Goal: Contribute content: Add original content to the website for others to see

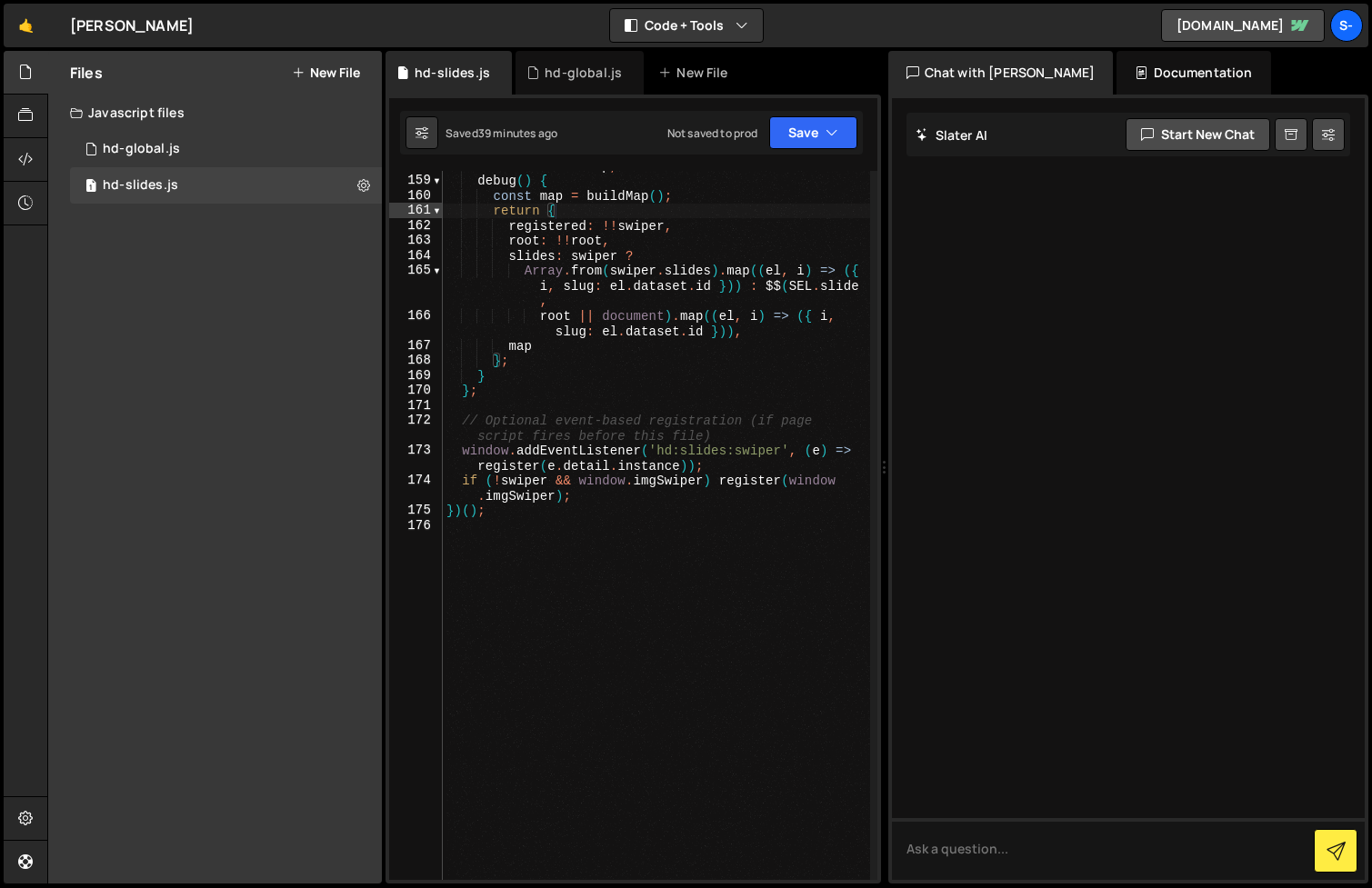
scroll to position [2608, 0]
click at [570, 66] on div "hd-global.js" at bounding box center [583, 72] width 77 height 18
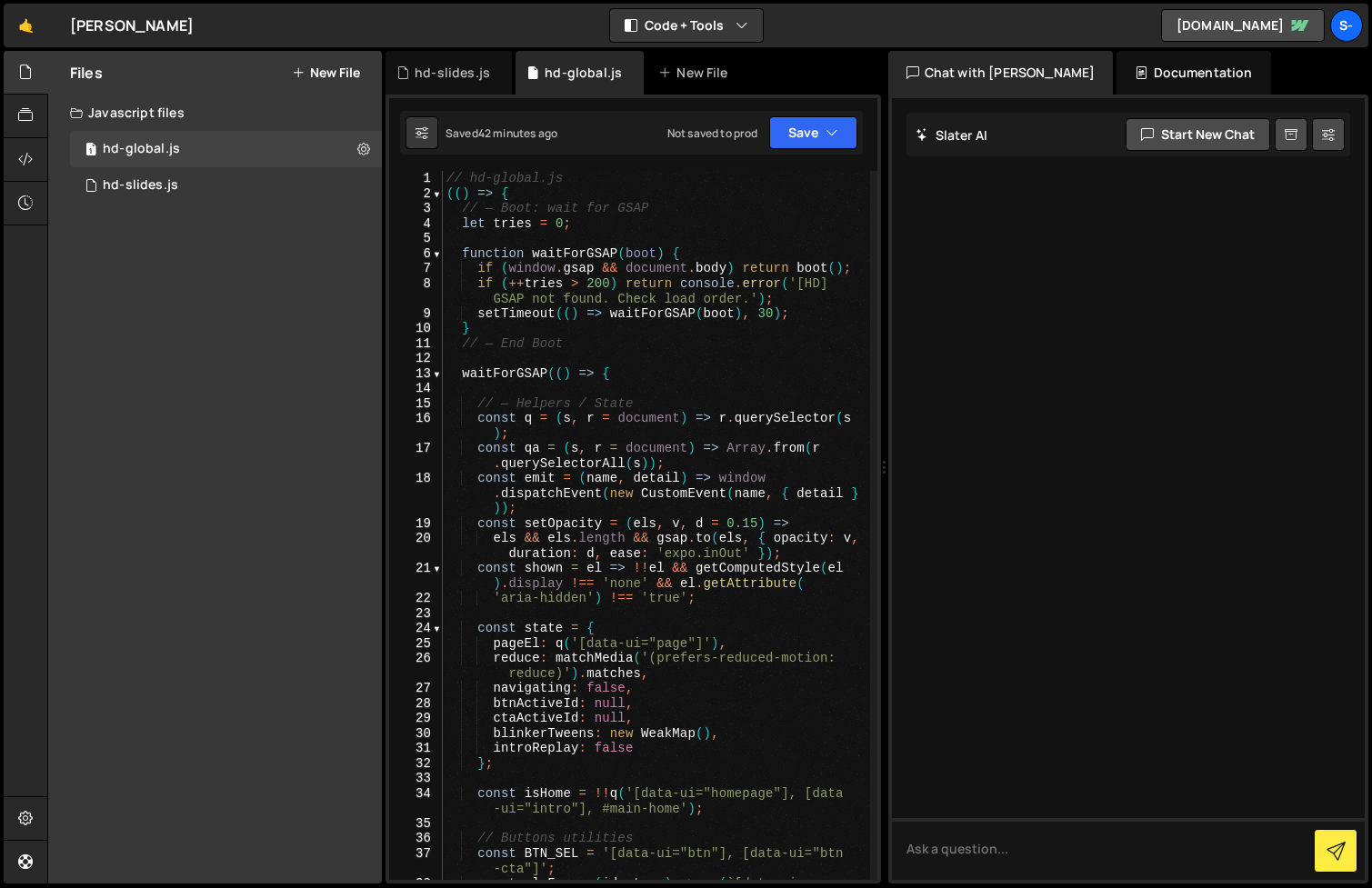
click at [655, 434] on div "// hd-global.js (( ) => { // — Boot: wait for GSAP let tries = 0 ; function wai…" at bounding box center [656, 549] width 427 height 755
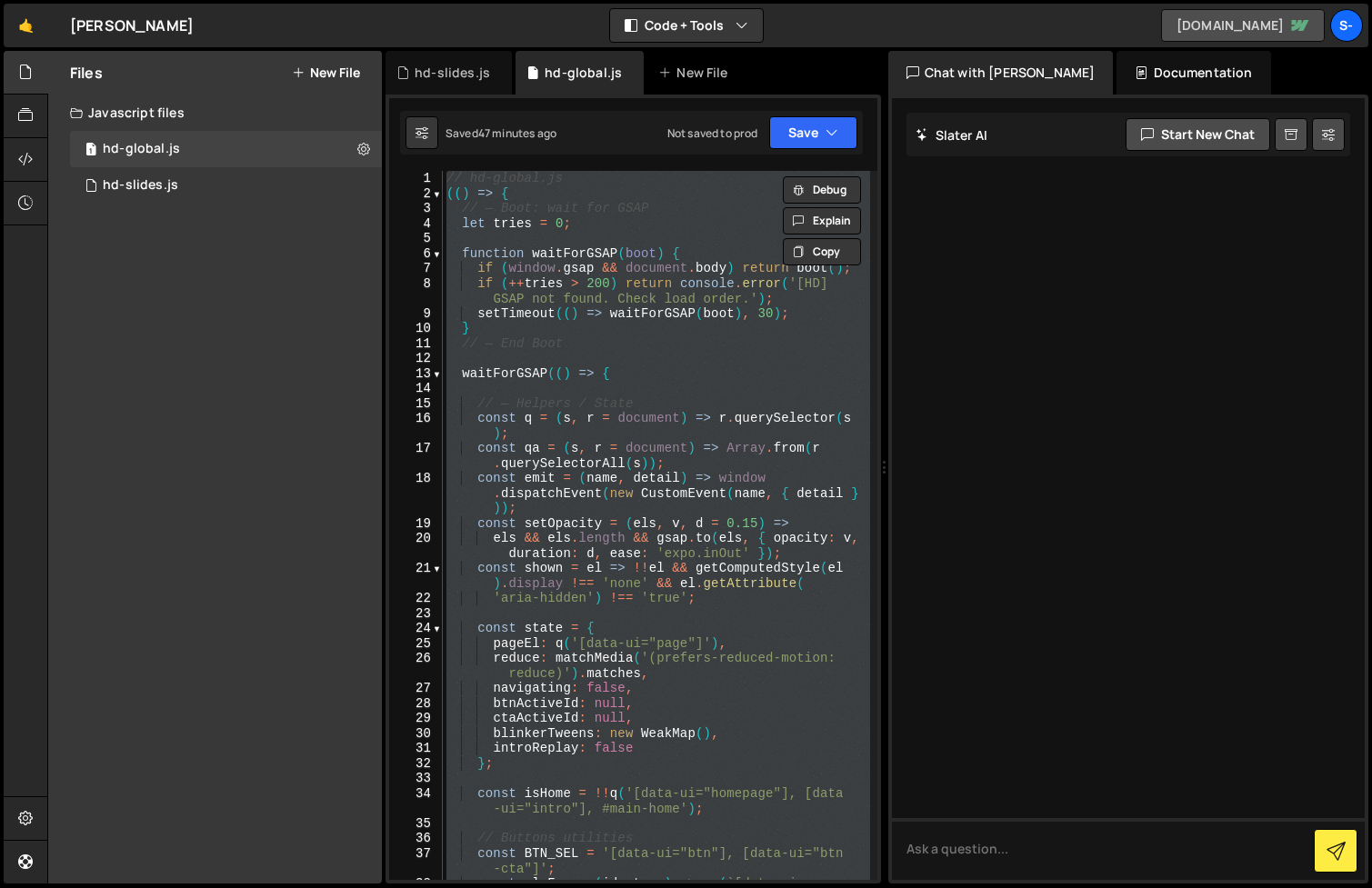
click at [1231, 25] on link "[DOMAIN_NAME]" at bounding box center [1243, 25] width 163 height 33
click at [563, 427] on div "// hd-global.js (( ) => { // — Boot: wait for GSAP let tries = 0 ; function wai…" at bounding box center [656, 549] width 427 height 755
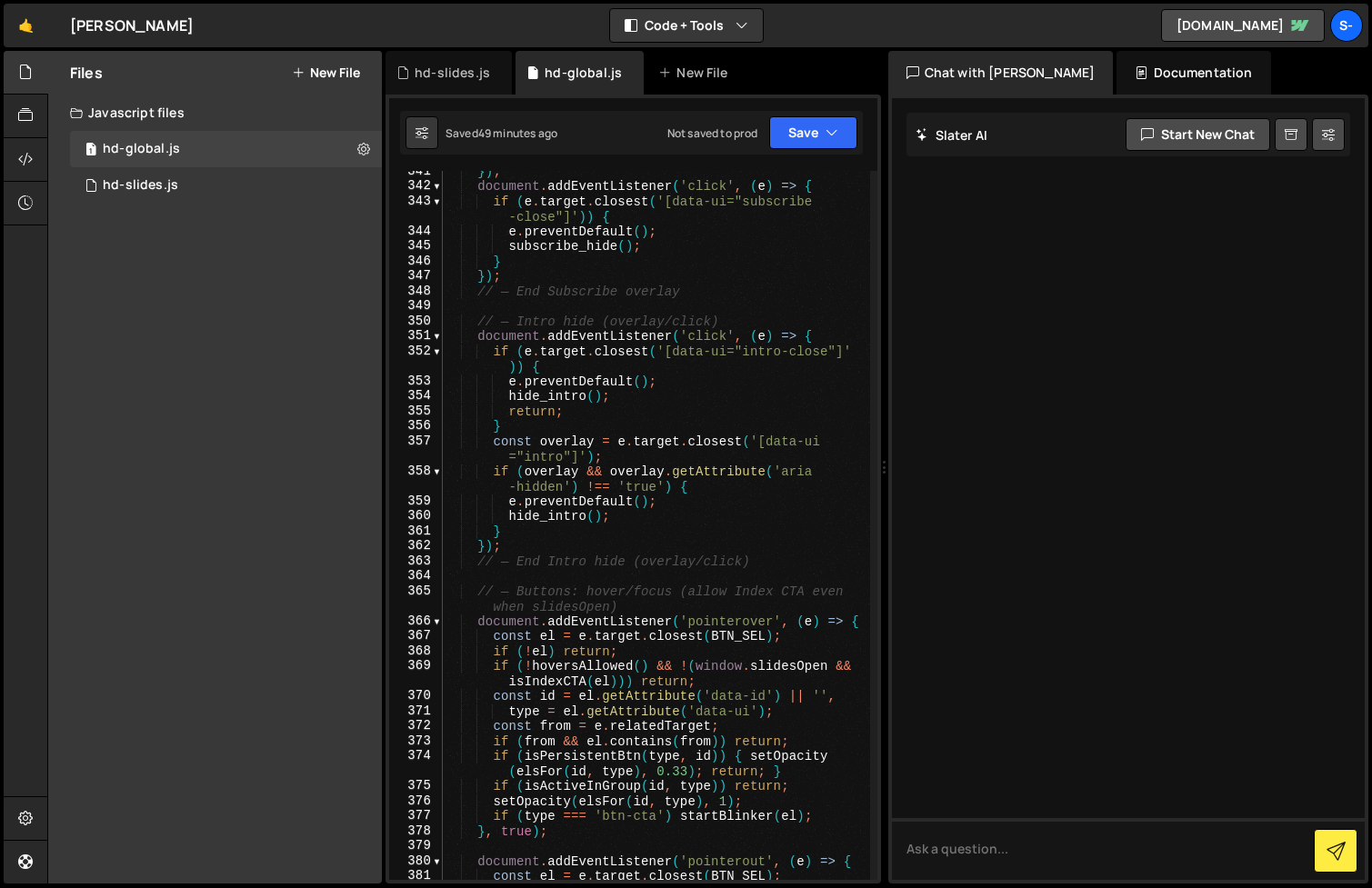
scroll to position [6177, 0]
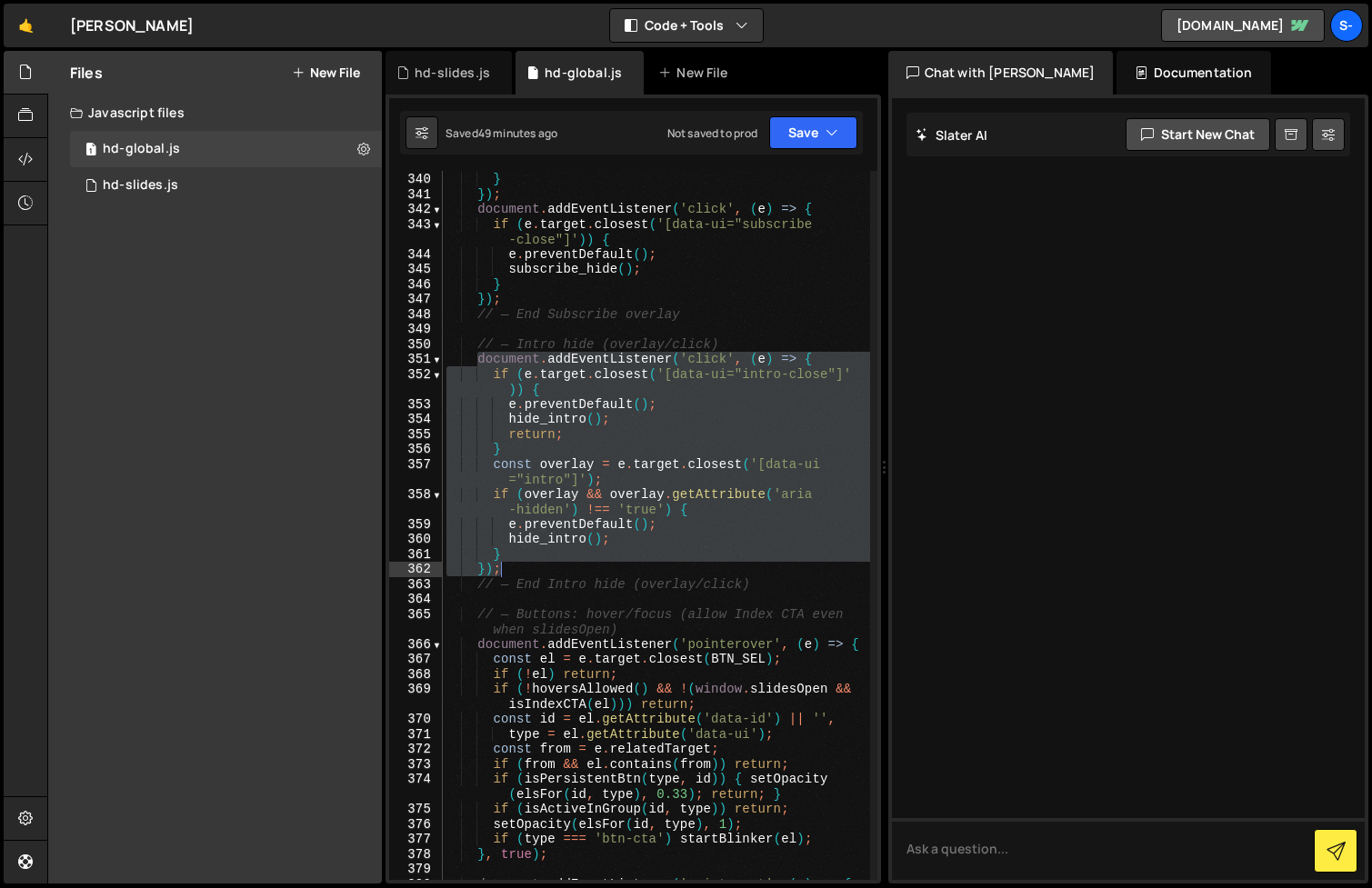
drag, startPoint x: 478, startPoint y: 355, endPoint x: 760, endPoint y: 564, distance: 351.0
click at [760, 564] on div "subscribe_hide ( ) ; } }) ; document . addEventListener ( 'click' , ( e ) => { …" at bounding box center [656, 526] width 427 height 739
type textarea "} });"
paste textarea
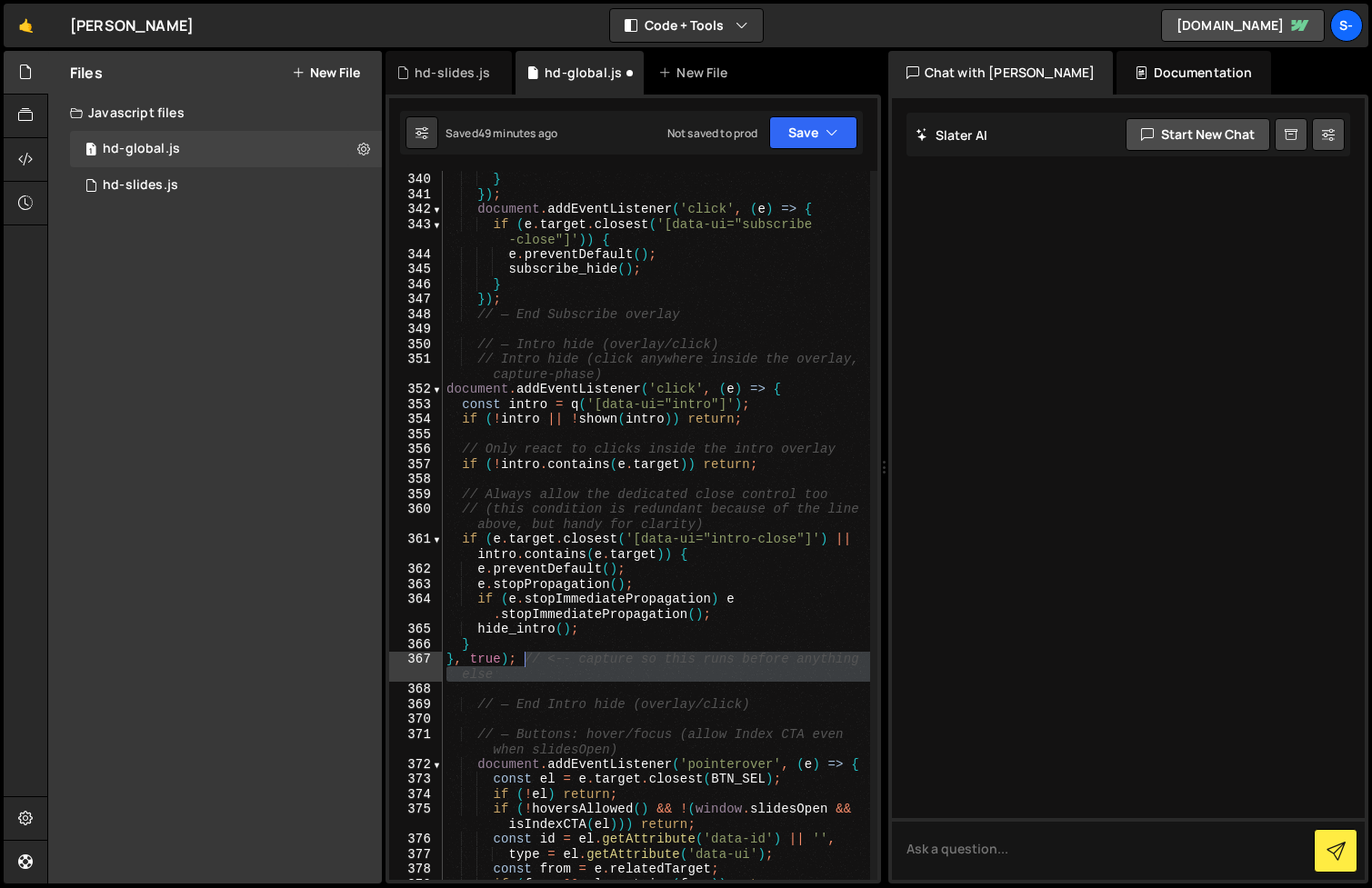
click at [521, 657] on div "subscribe_hide ( ) ; } }) ; document . addEventListener ( 'click' , ( e ) => { …" at bounding box center [656, 526] width 427 height 739
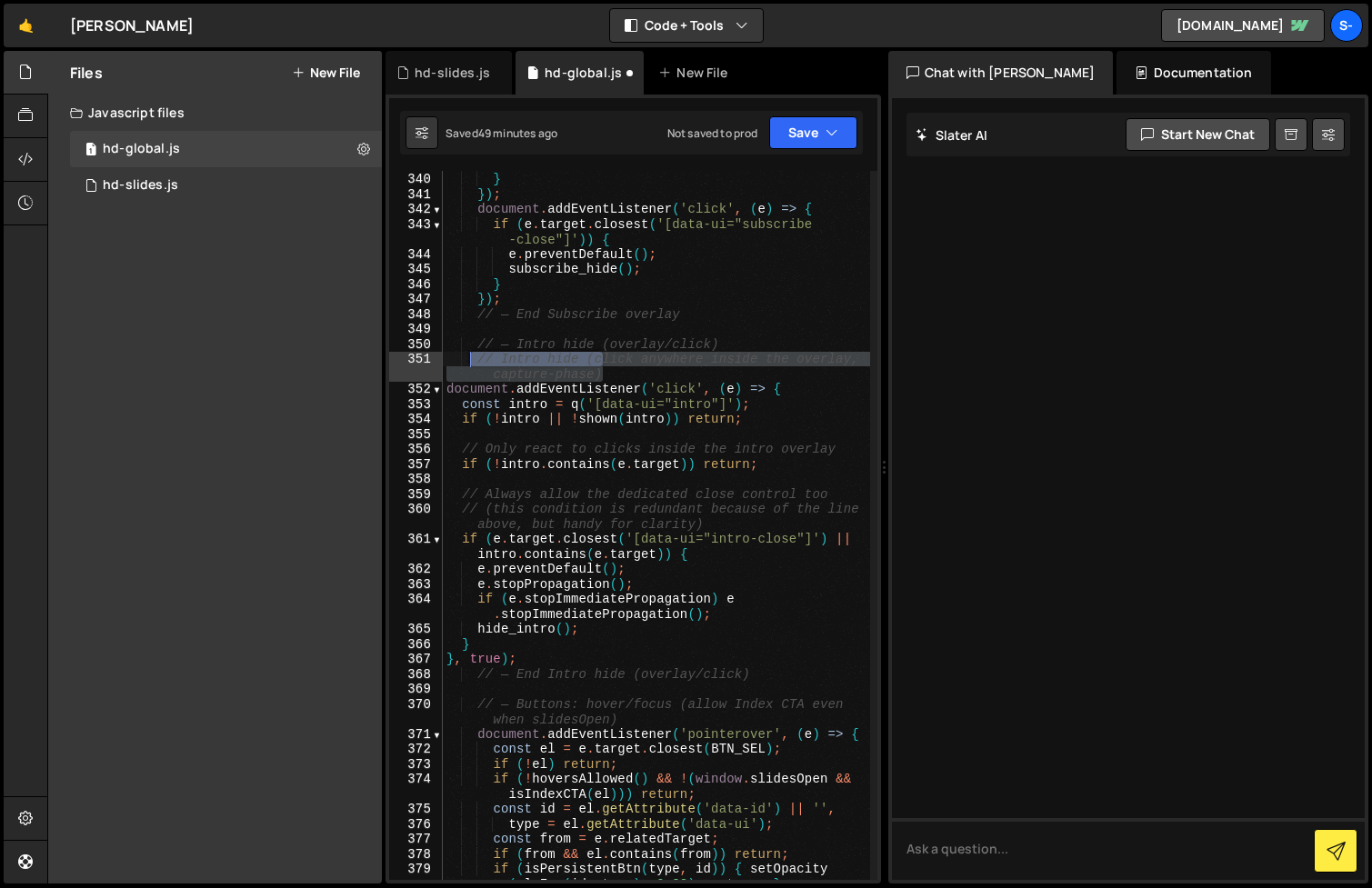
drag, startPoint x: 615, startPoint y: 372, endPoint x: 471, endPoint y: 363, distance: 144.3
click at [471, 363] on div "subscribe_hide ( ) ; } }) ; document . addEventListener ( 'click' , ( e ) => { …" at bounding box center [656, 534] width 427 height 755
type textarea "// Intro hide (click anywhere inside the overlay, capture-phase)"
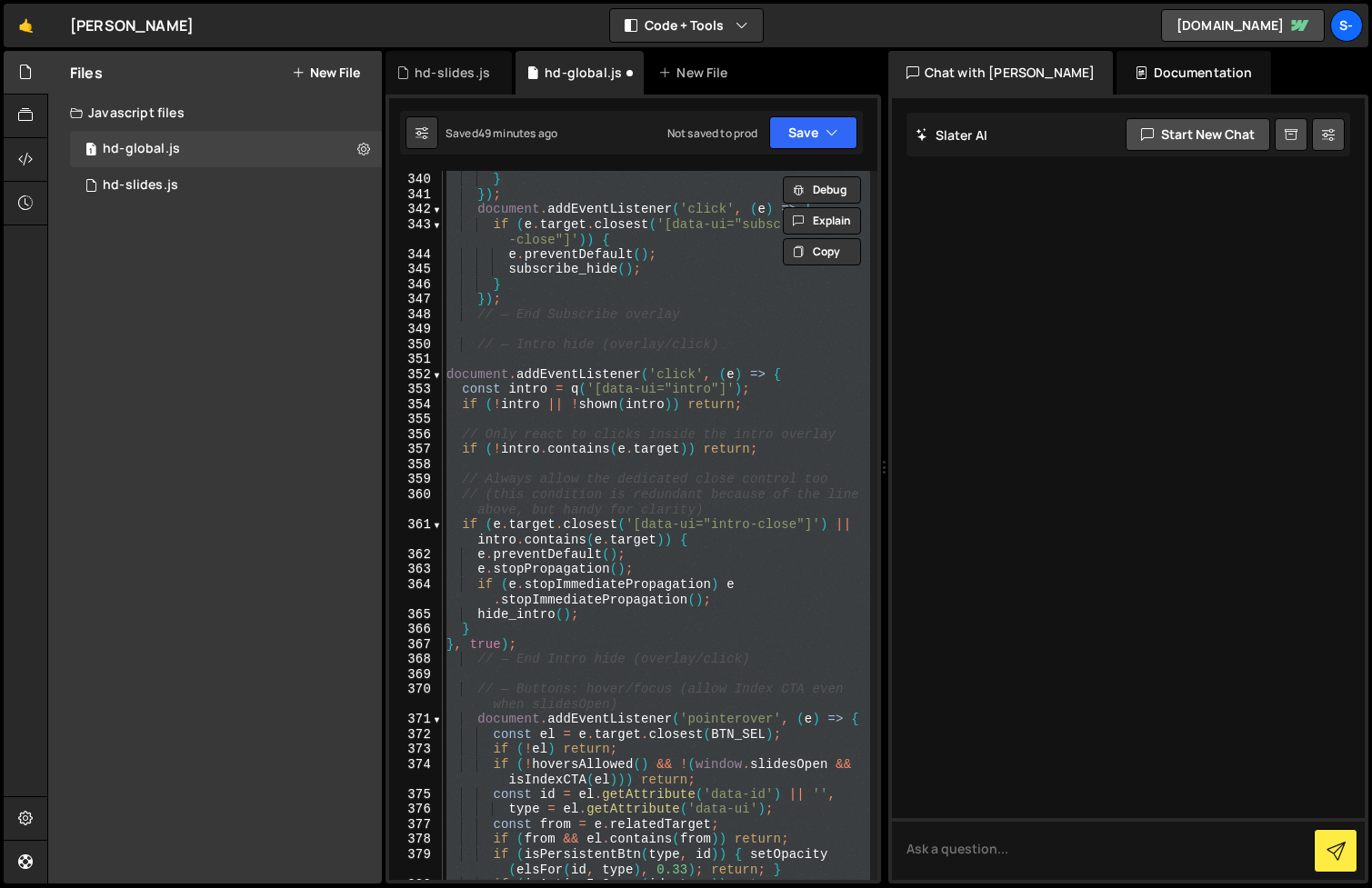
scroll to position [6102, 0]
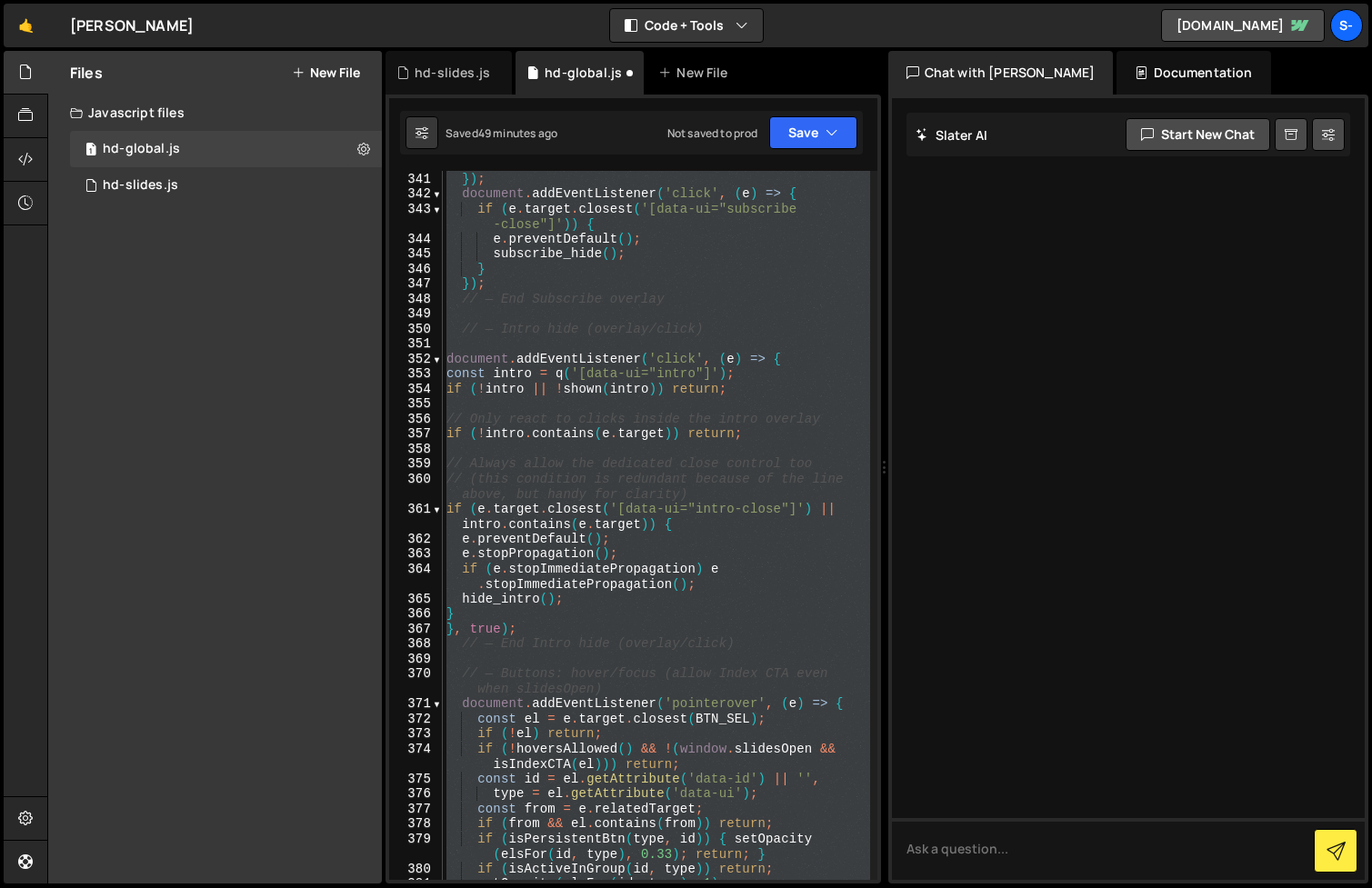
click at [616, 431] on div "} }) ; document . addEventListener ( 'click' , ( e ) => { if ( e . target . clo…" at bounding box center [656, 526] width 427 height 739
type textarea "if (!intro.contains([DOMAIN_NAME])) return;"
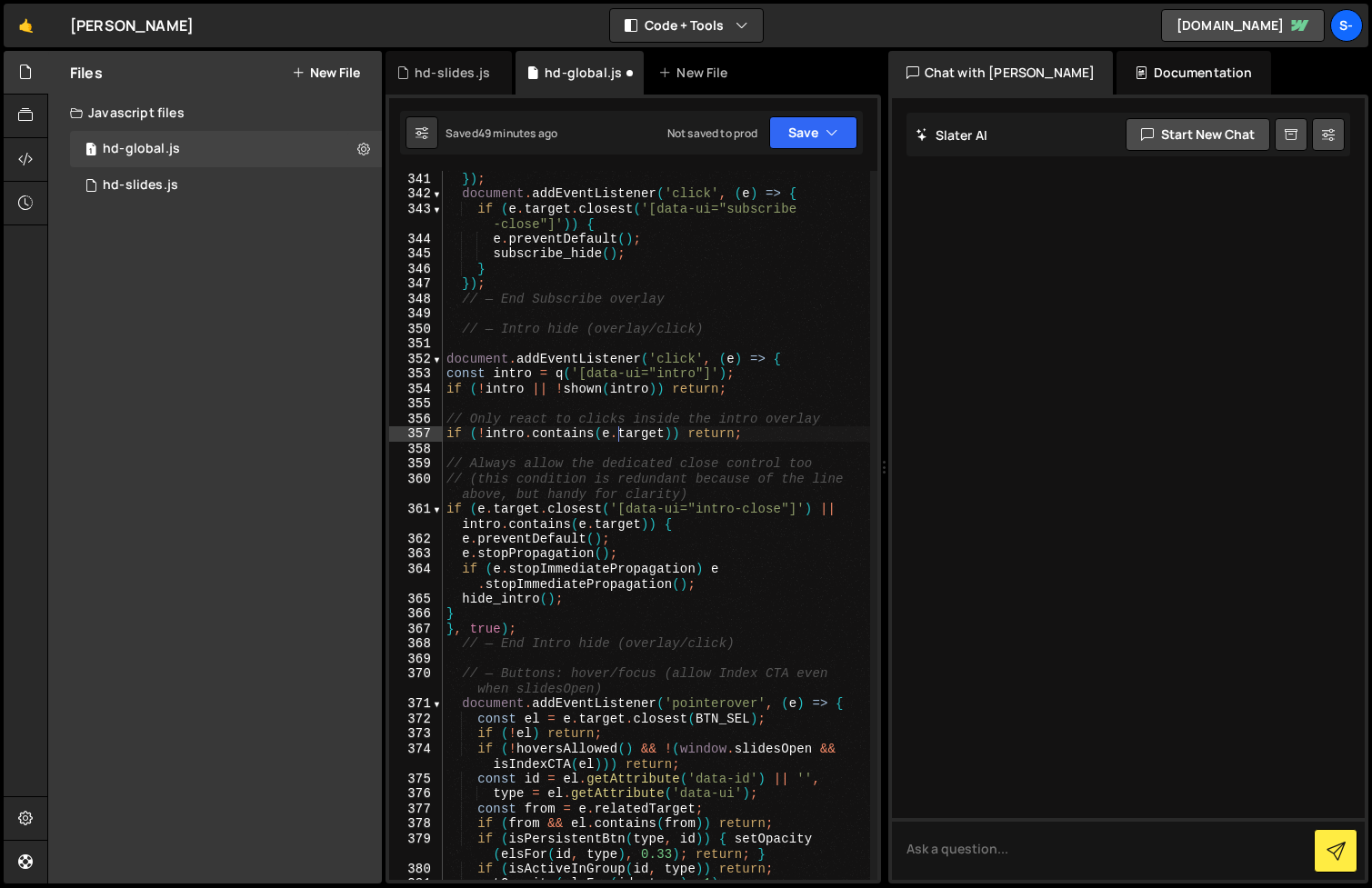
click at [561, 345] on div "} }) ; document . addEventListener ( 'click' , ( e ) => { if ( e . target . clo…" at bounding box center [656, 526] width 427 height 739
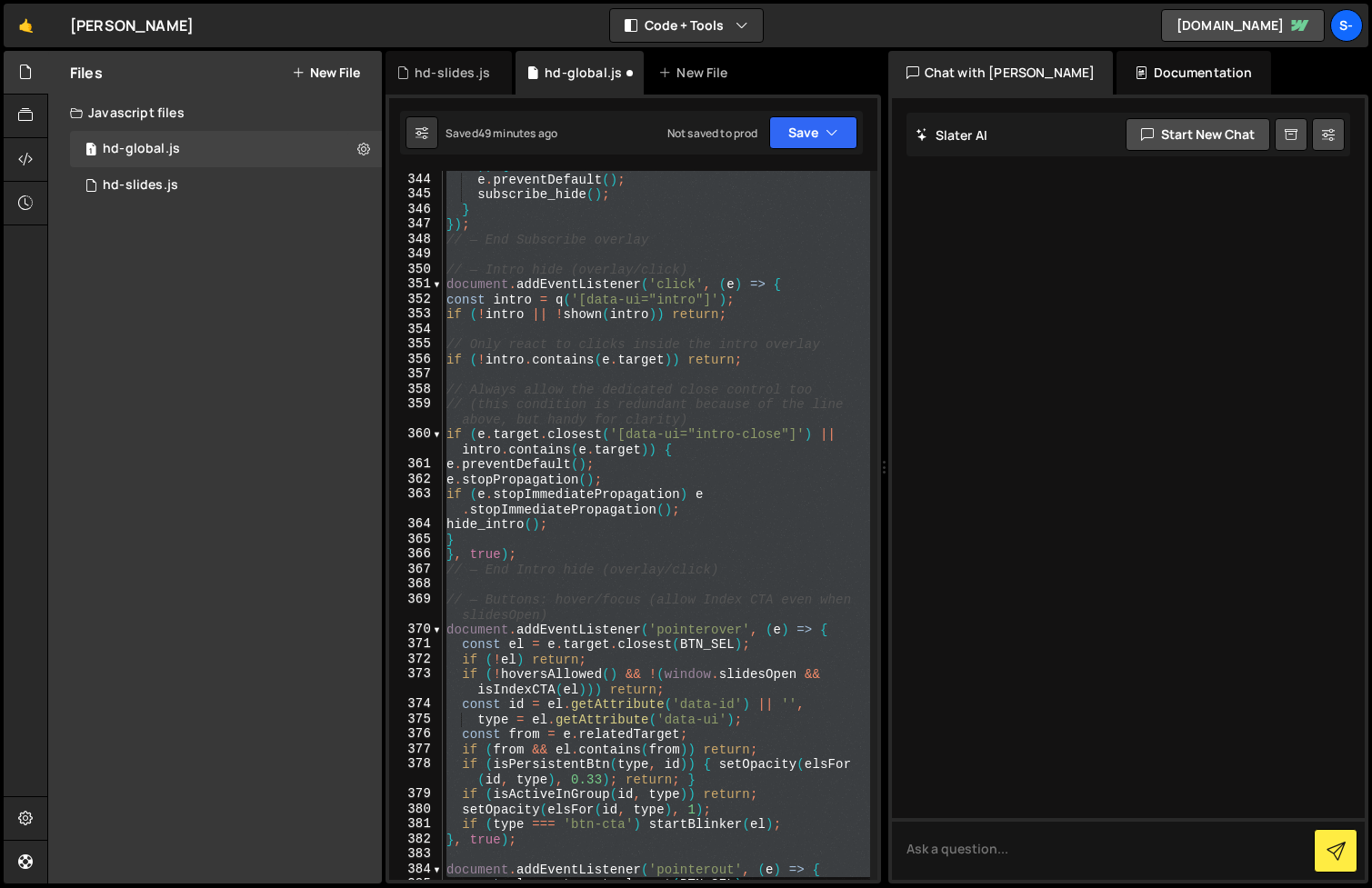
click at [633, 320] on div "if ( e . target . closest ( '[data-ui="subscribe-close"]' )) { e . preventDefau…" at bounding box center [656, 525] width 427 height 709
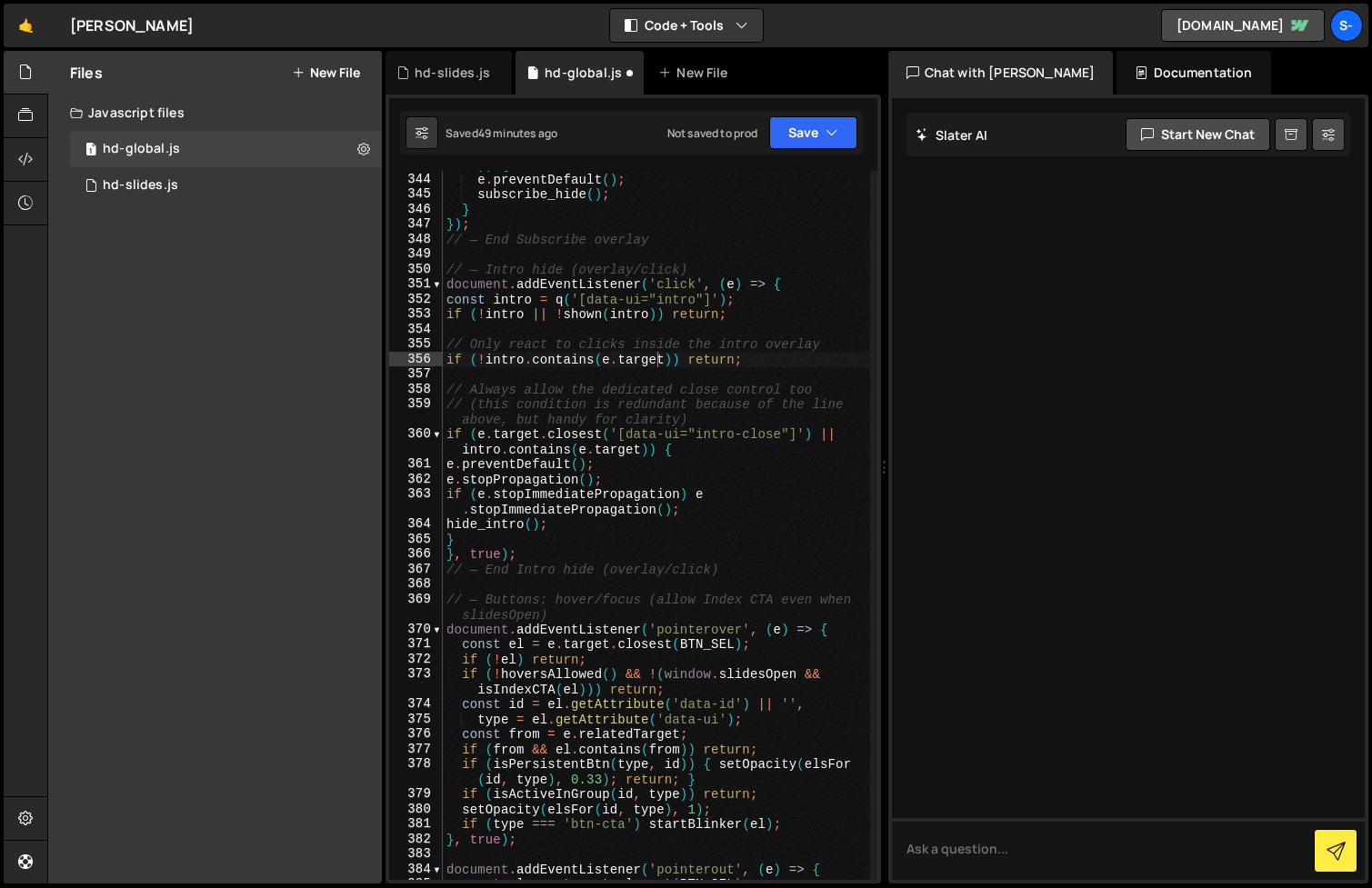
click at [659, 366] on div "if ( e . target . closest ( '[data-ui="subscribe-close"]' )) { e . preventDefau…" at bounding box center [656, 519] width 427 height 755
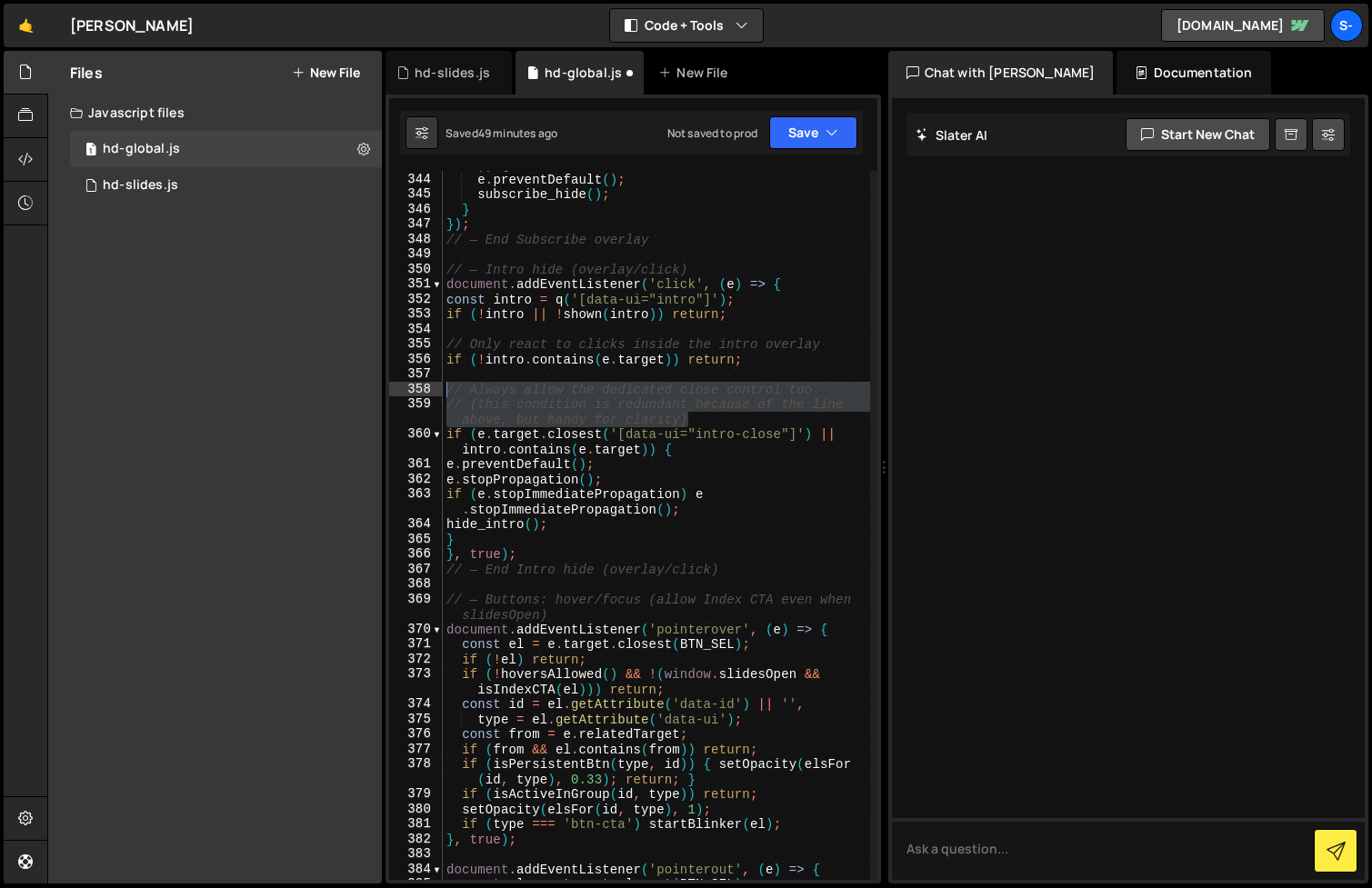
drag, startPoint x: 712, startPoint y: 420, endPoint x: 441, endPoint y: 394, distance: 272.2
click at [441, 394] on div "if (!intro.contains([DOMAIN_NAME])) return; 343 344 345 346 347 348 349 350 351…" at bounding box center [633, 525] width 488 height 709
type textarea "// Always allow the dedicated close control too // (this condition is redundant…"
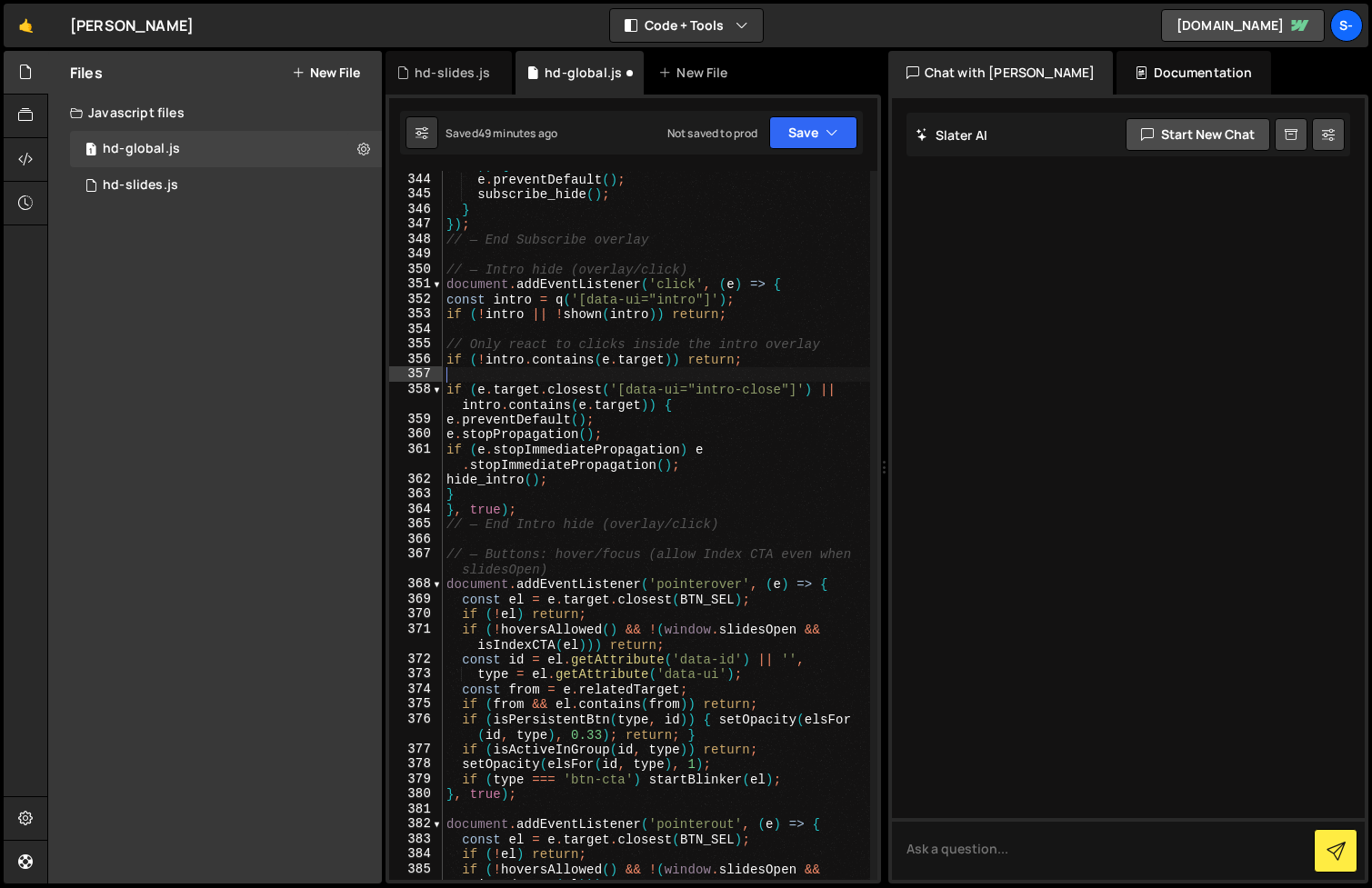
click at [571, 346] on div "if ( e . target . closest ( '[data-ui="subscribe-close"]' )) { e . preventDefau…" at bounding box center [656, 526] width 427 height 768
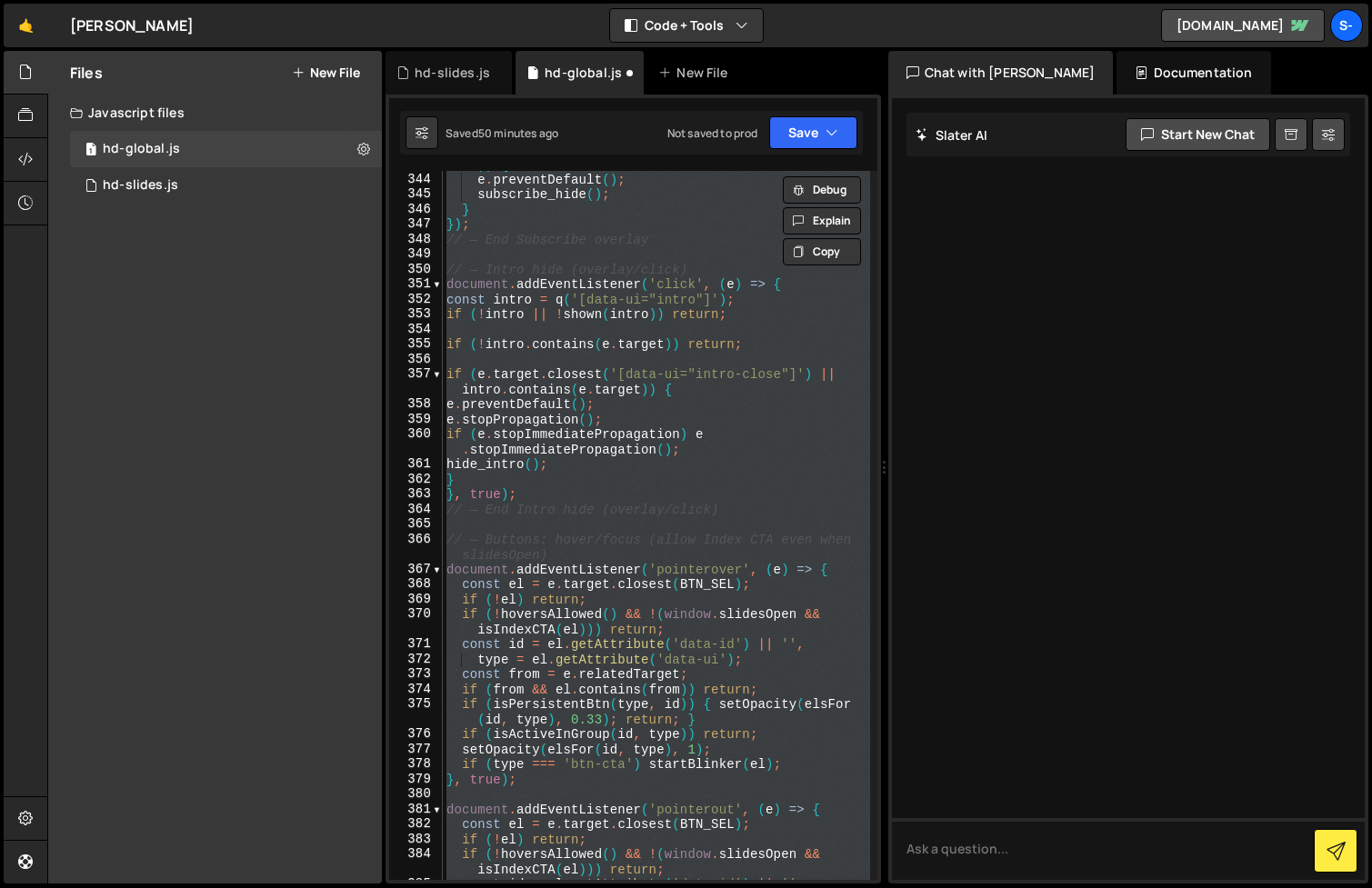
click at [707, 506] on div "if ( e . target . closest ( '[data-ui="subscribe-close"]' )) { e . preventDefau…" at bounding box center [656, 519] width 427 height 755
type textarea "// — End Intro hide (overlay/click)"
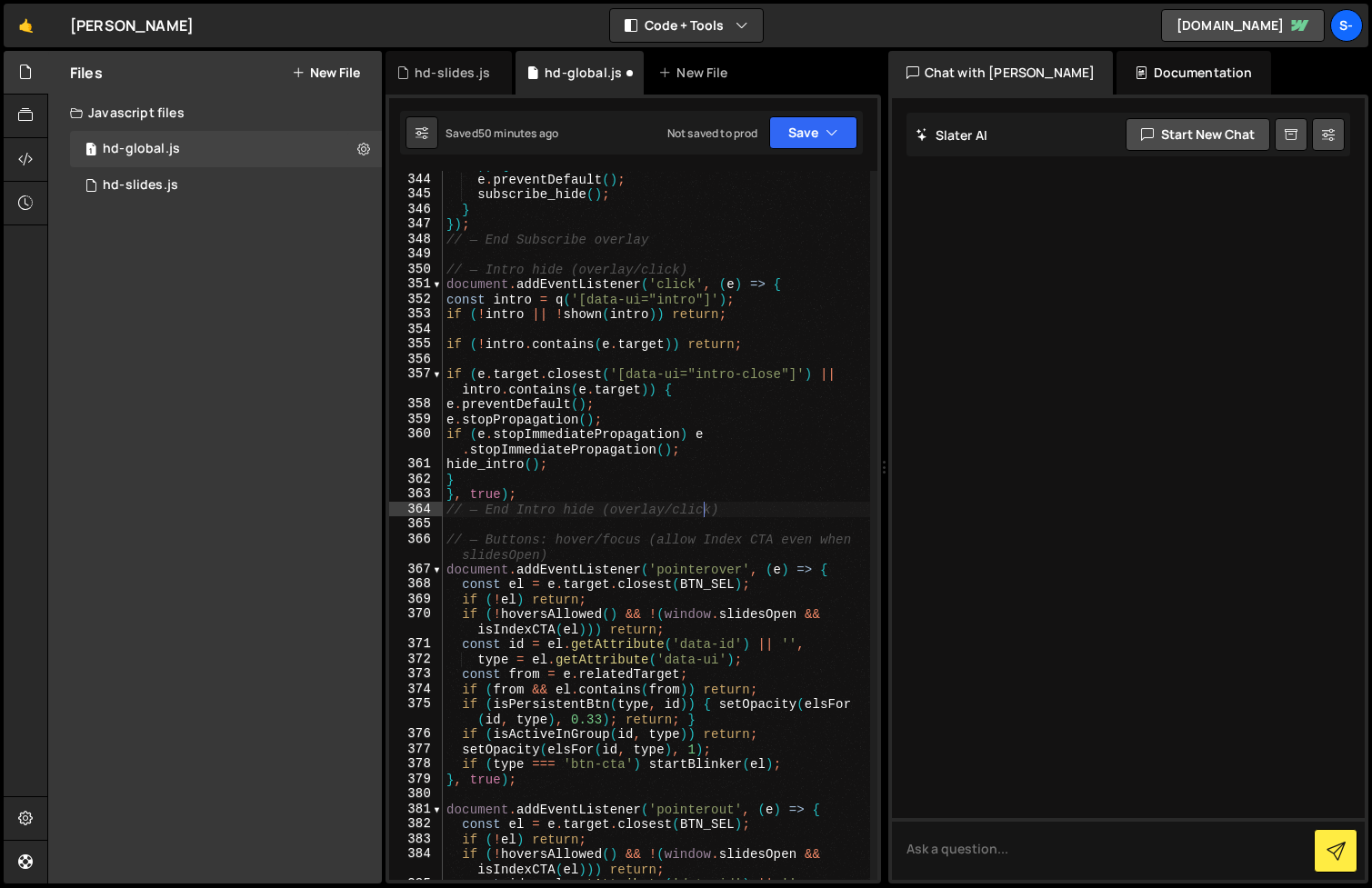
click at [634, 531] on div "if ( e . target . closest ( '[data-ui="subscribe-close"]' )) { e . preventDefau…" at bounding box center [656, 519] width 427 height 755
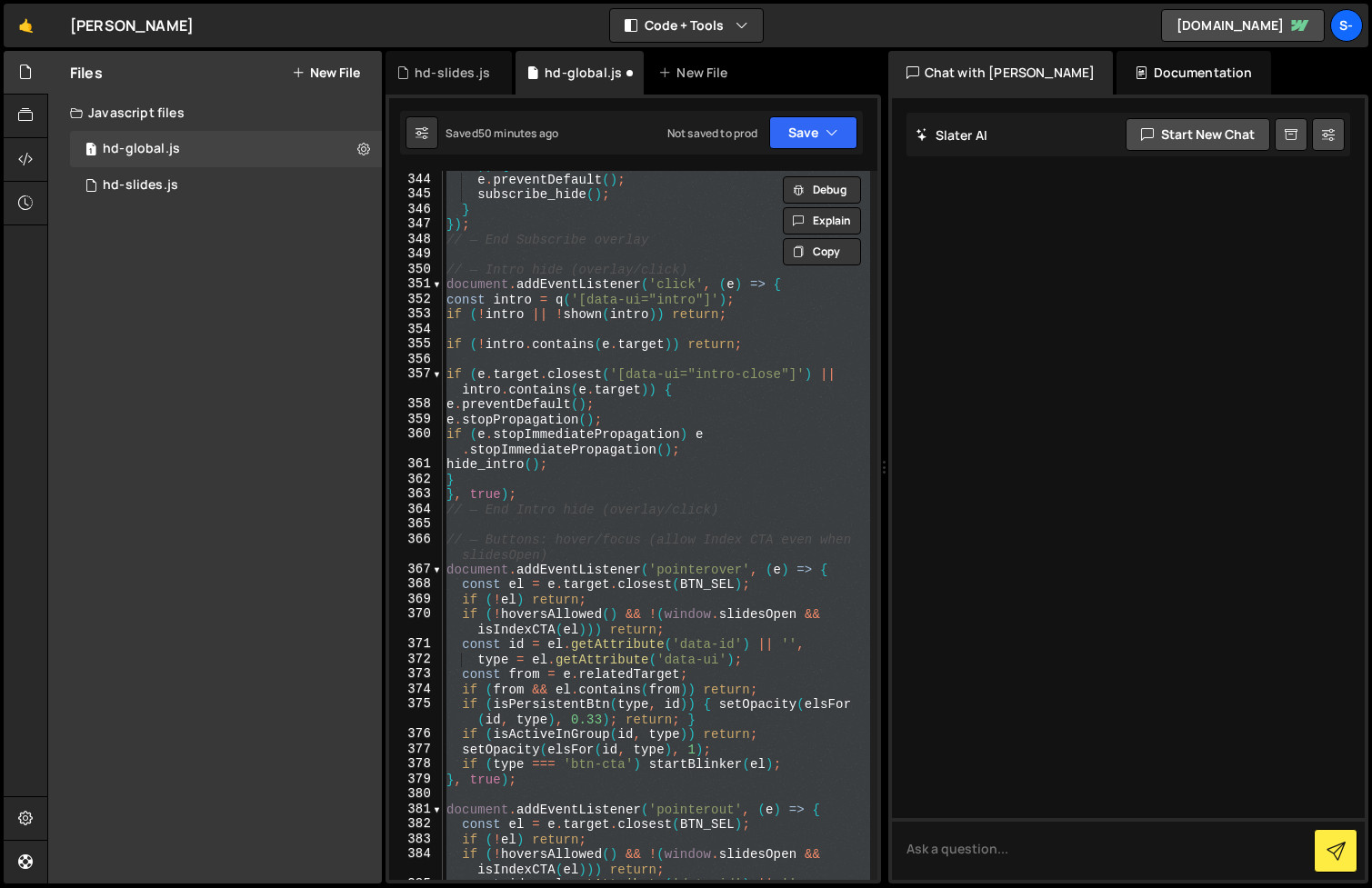
click at [647, 463] on div "if ( e . target . closest ( '[data-ui="subscribe-close"]' )) { e . preventDefau…" at bounding box center [656, 519] width 427 height 755
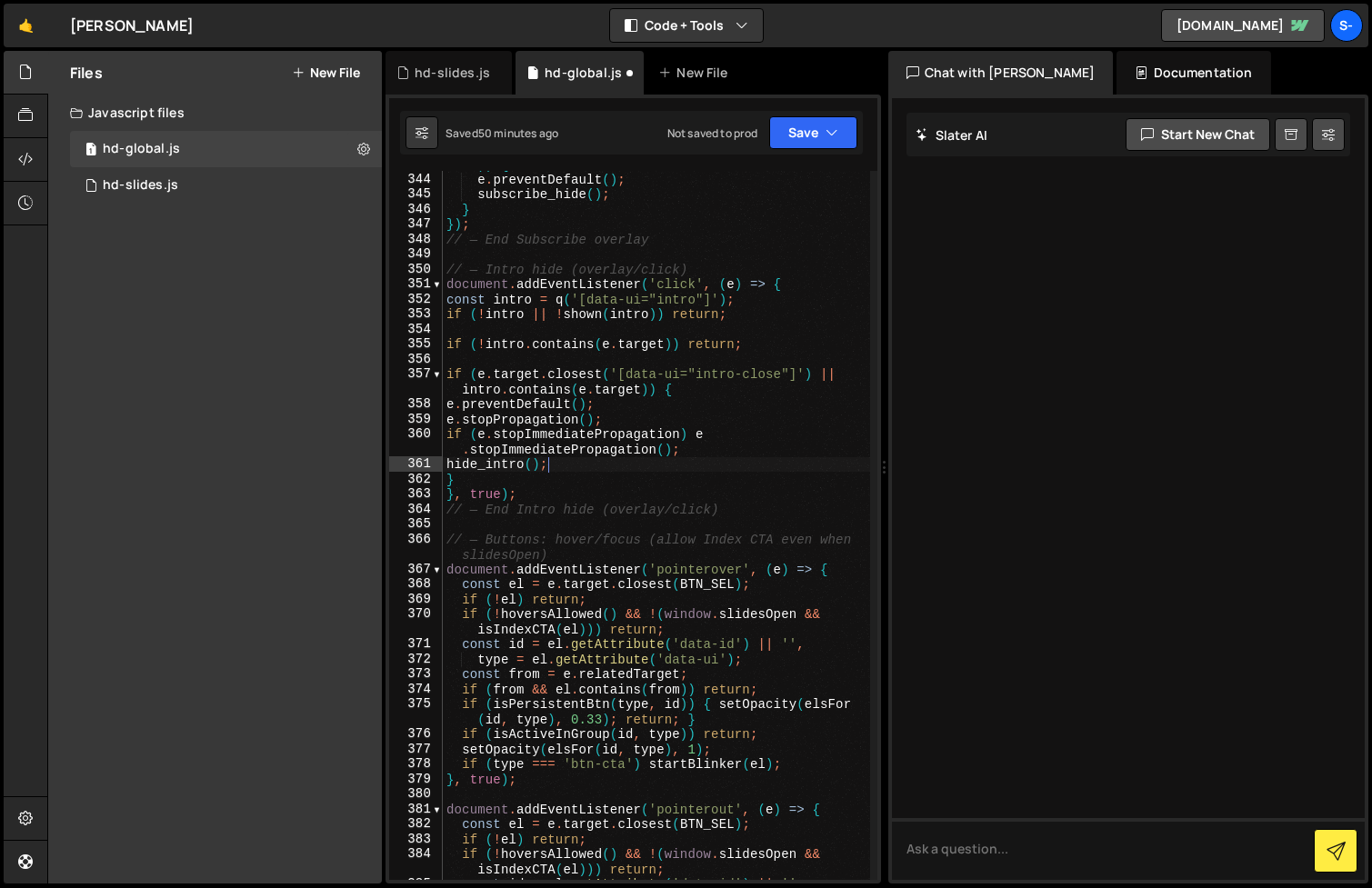
click at [633, 287] on div "if ( e . target . closest ( '[data-ui="subscribe-close"]' )) { e . preventDefau…" at bounding box center [656, 519] width 427 height 755
type textarea "})();"
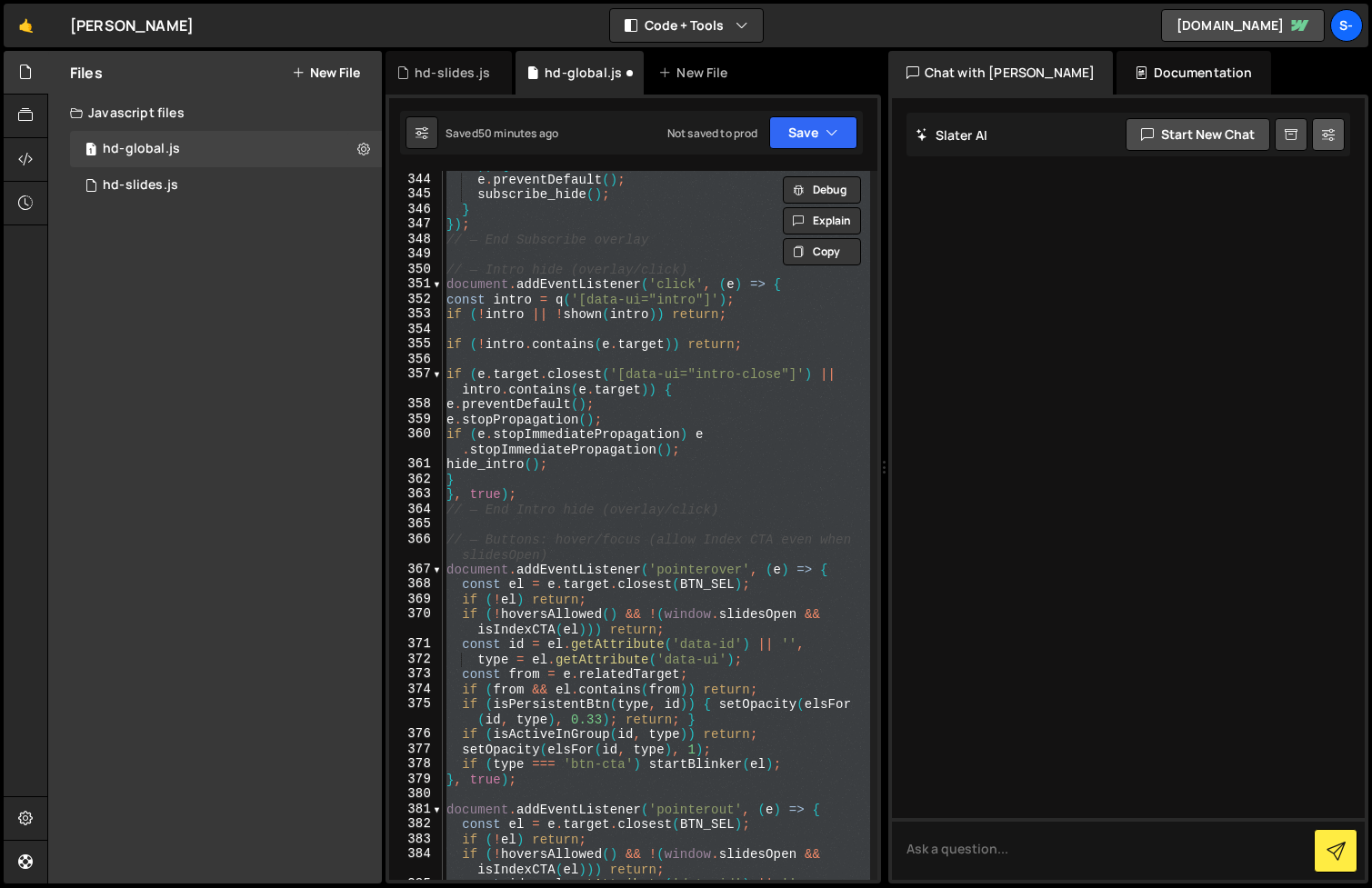
click at [1336, 133] on button at bounding box center [1328, 134] width 33 height 33
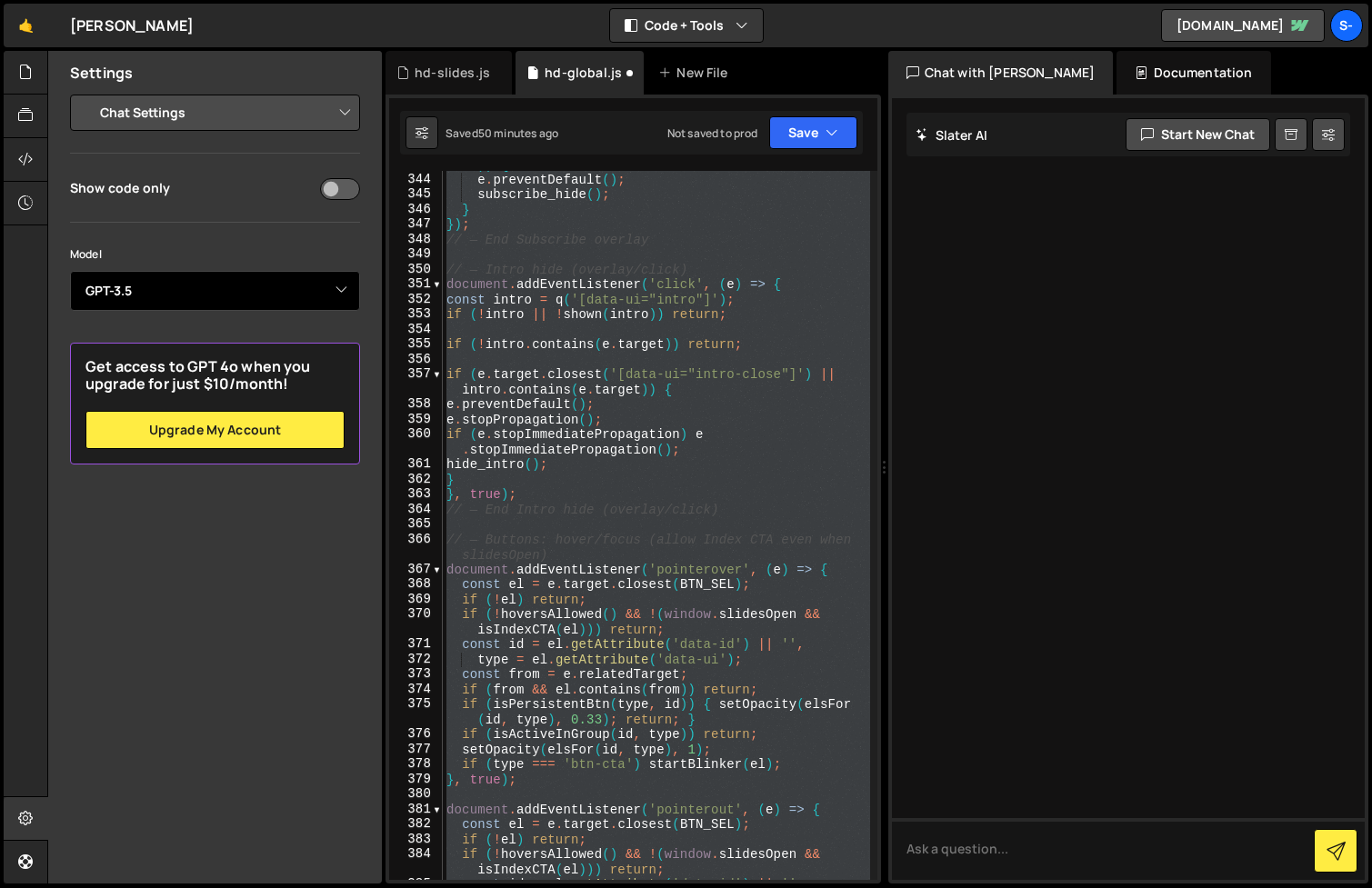
click at [342, 280] on select "Select Model GPT-3.5 GPT-4o mini GPT-4o (Pro) GPT-4.1 (Pro)" at bounding box center [215, 290] width 290 height 40
click at [289, 118] on select "Project Settings Code Editor Settings Chat Settings" at bounding box center [219, 112] width 267 height 40
click at [86, 92] on select "Project Settings Code Editor Settings Chat Settings" at bounding box center [219, 112] width 267 height 40
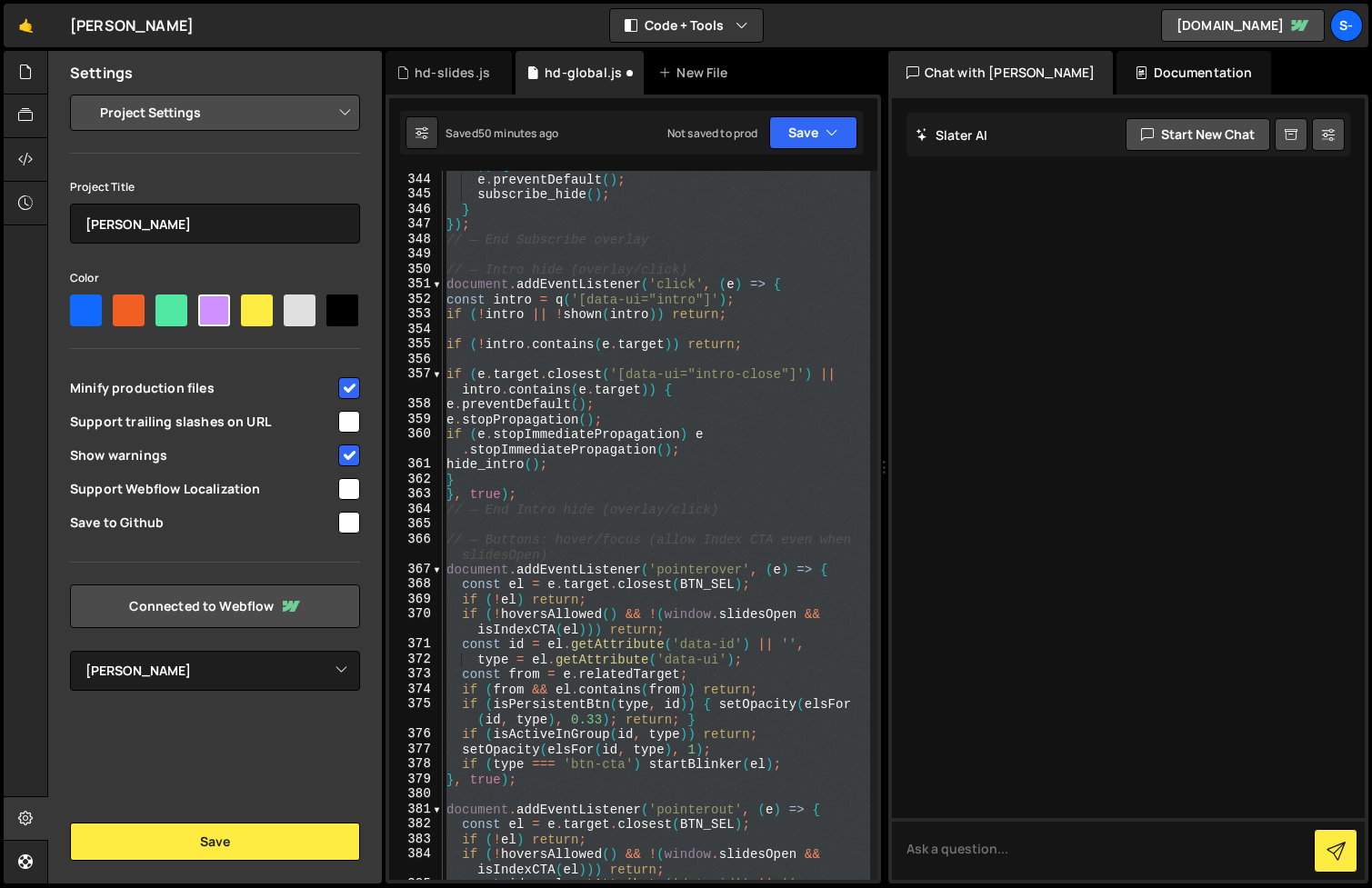
click at [243, 101] on select "Project Settings Code Editor Settings Chat Settings" at bounding box center [219, 112] width 267 height 40
click at [86, 92] on select "Project Settings Code Editor Settings Chat Settings" at bounding box center [219, 112] width 267 height 40
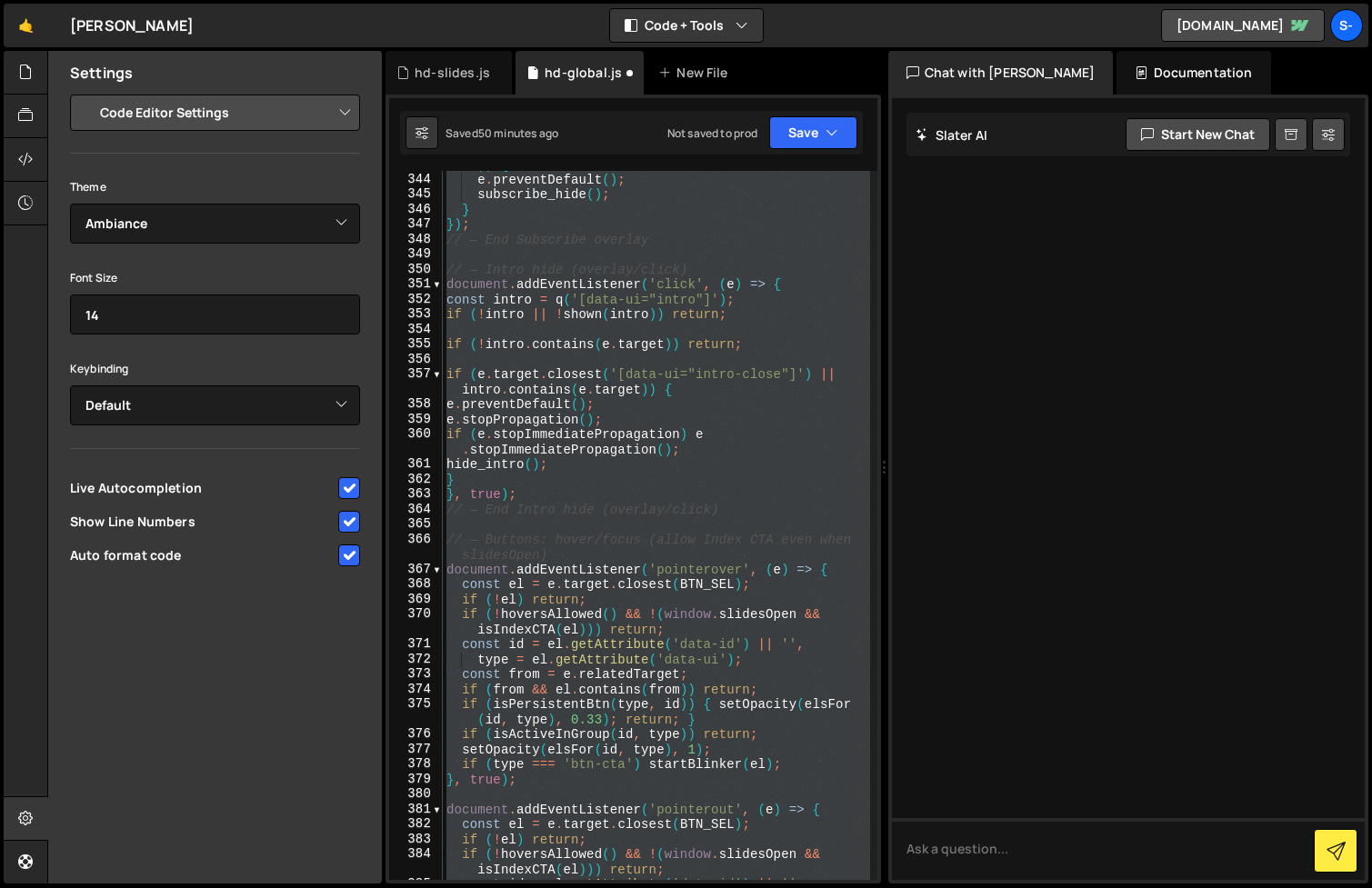
click at [263, 116] on select "Project Settings Code Editor Settings Chat Settings" at bounding box center [219, 112] width 267 height 40
select select "chat"
click at [86, 92] on select "Project Settings Code Editor Settings Chat Settings" at bounding box center [219, 112] width 267 height 40
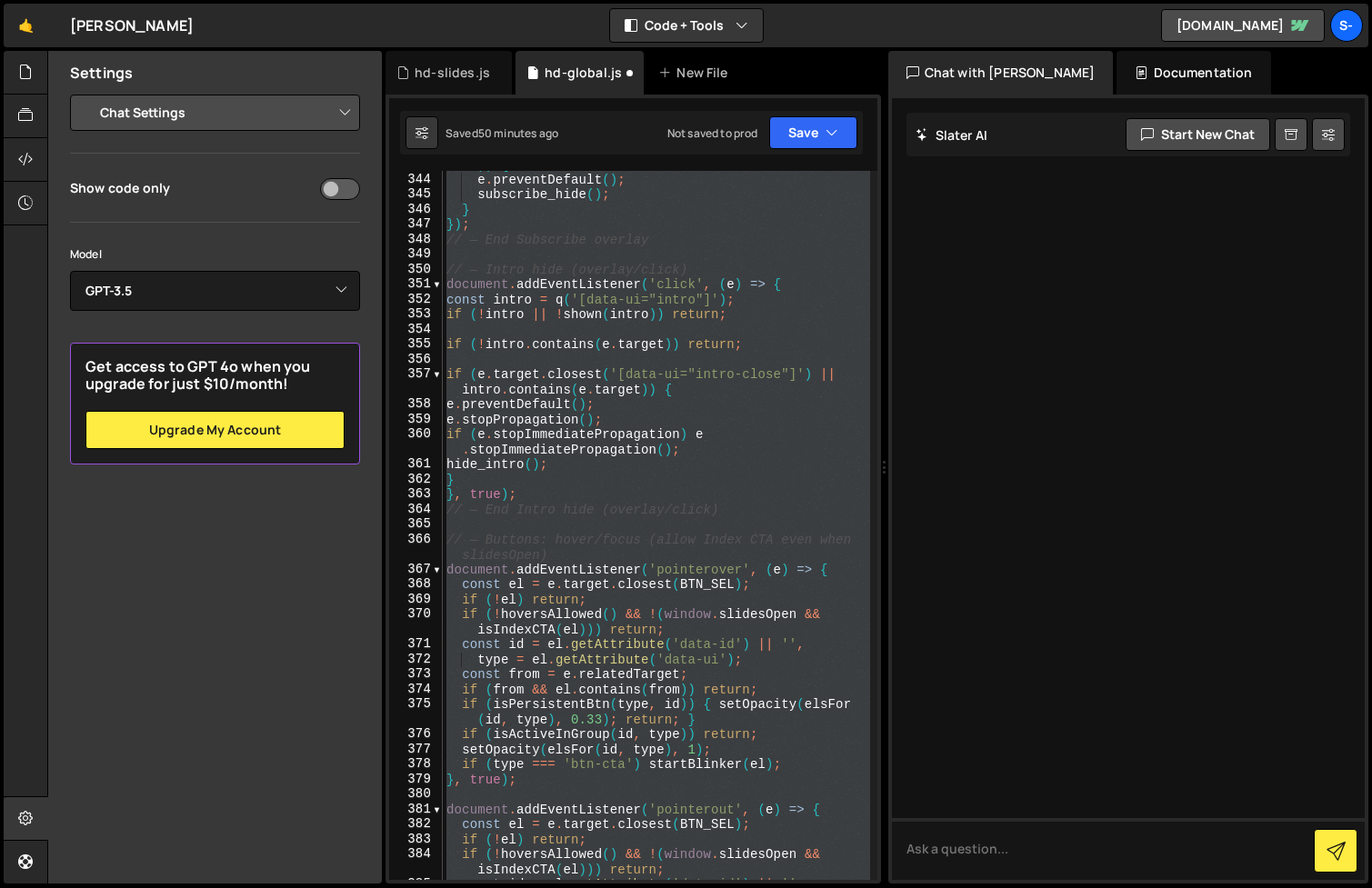
click at [606, 263] on div "if ( e . target . closest ( '[data-ui="subscribe-close"]' )) { e . preventDefau…" at bounding box center [656, 519] width 427 height 755
type textarea "// — Intro hide (overlay/click)"
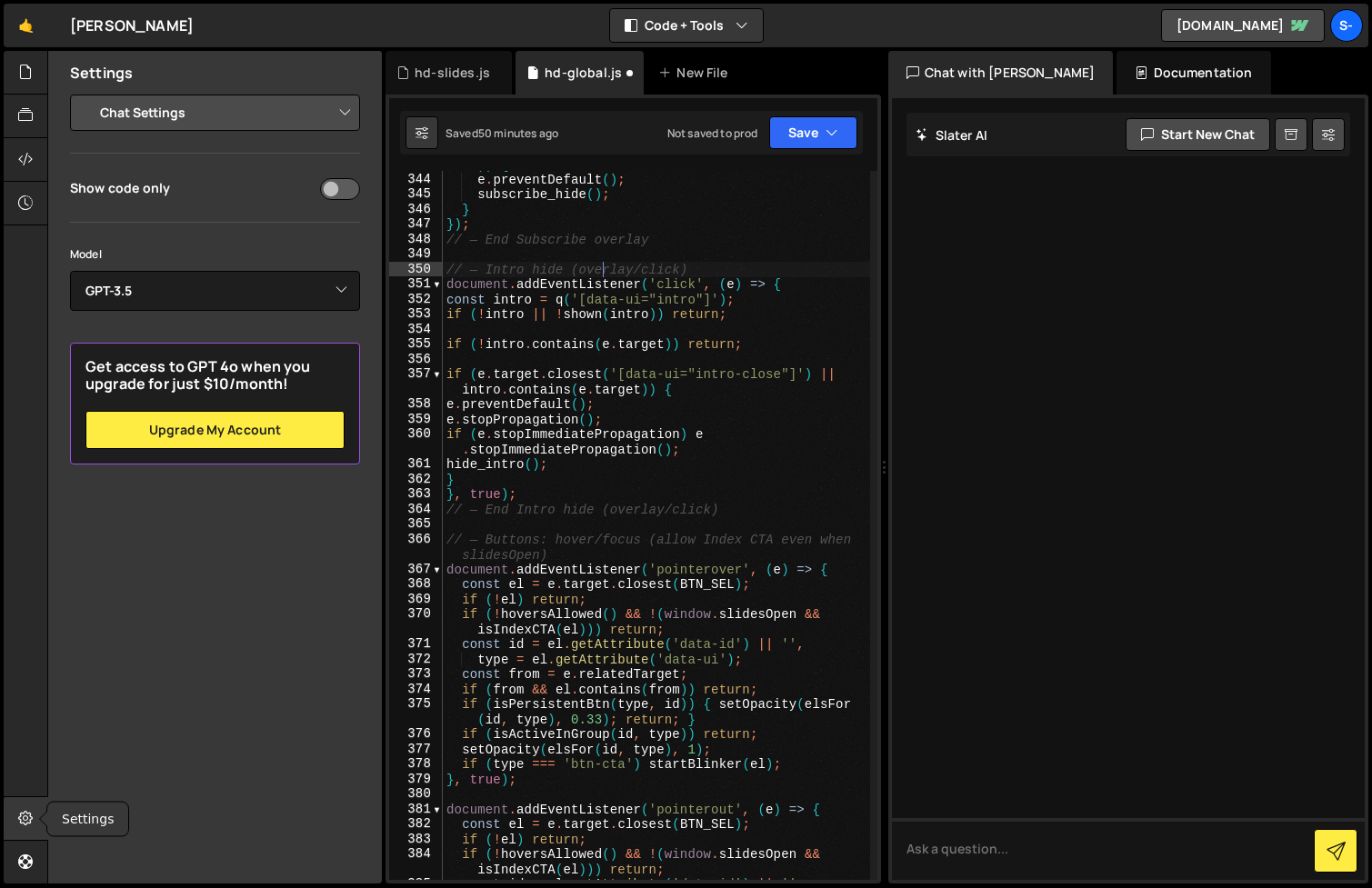
click at [23, 808] on icon at bounding box center [25, 818] width 15 height 20
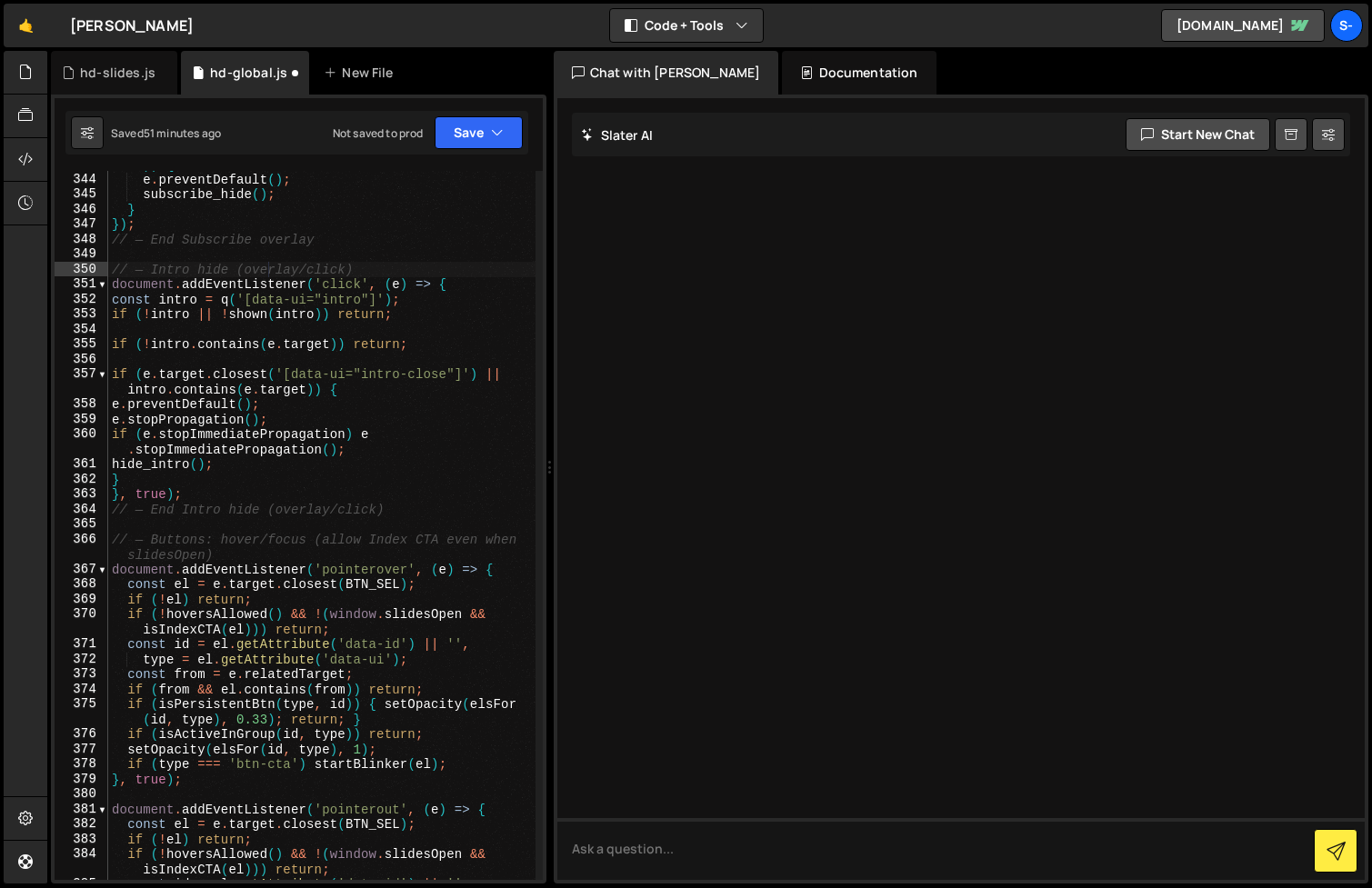
click at [828, 77] on div "Documentation" at bounding box center [859, 72] width 154 height 44
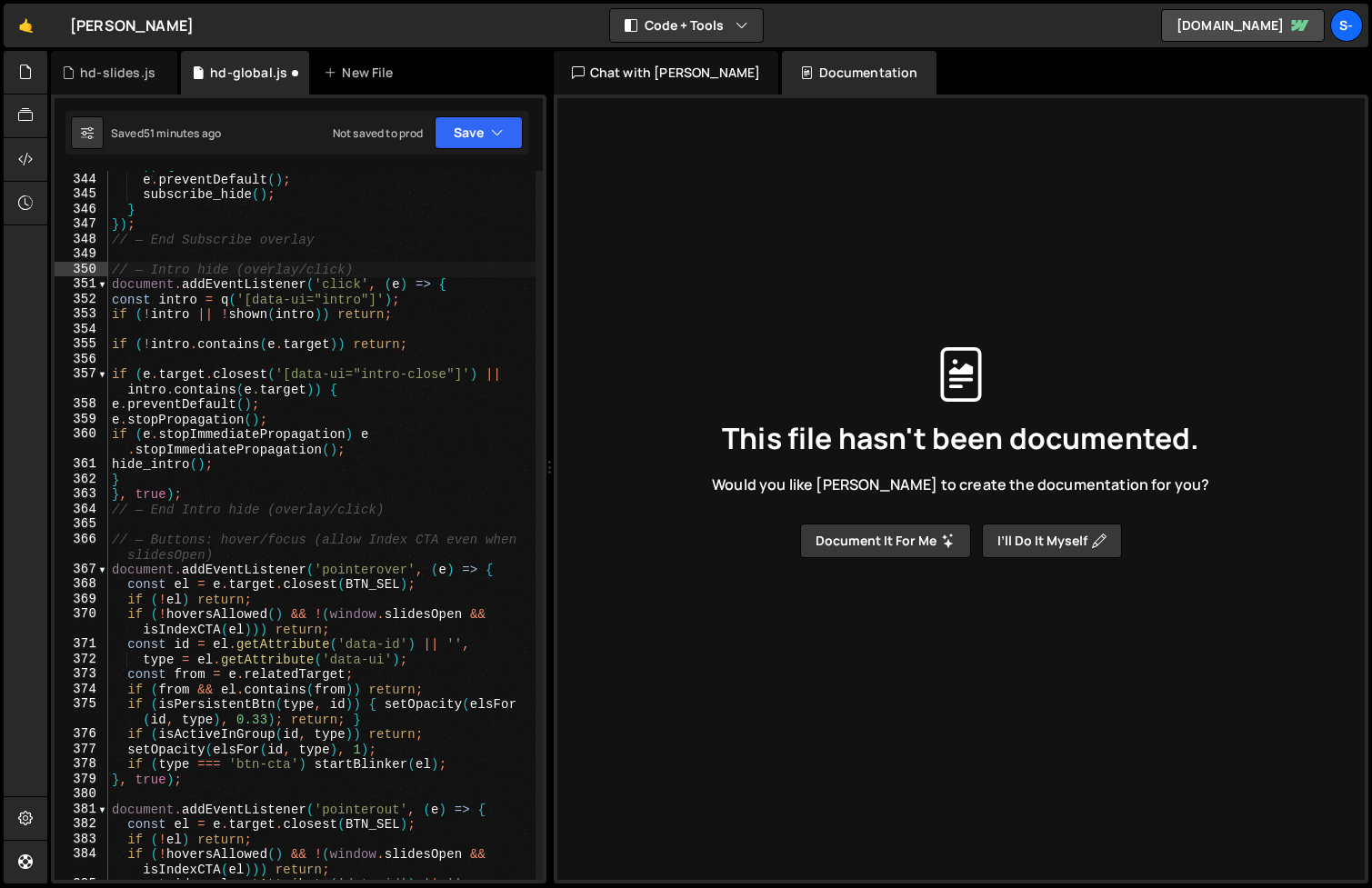
click at [932, 552] on button "Document it for me" at bounding box center [885, 541] width 171 height 35
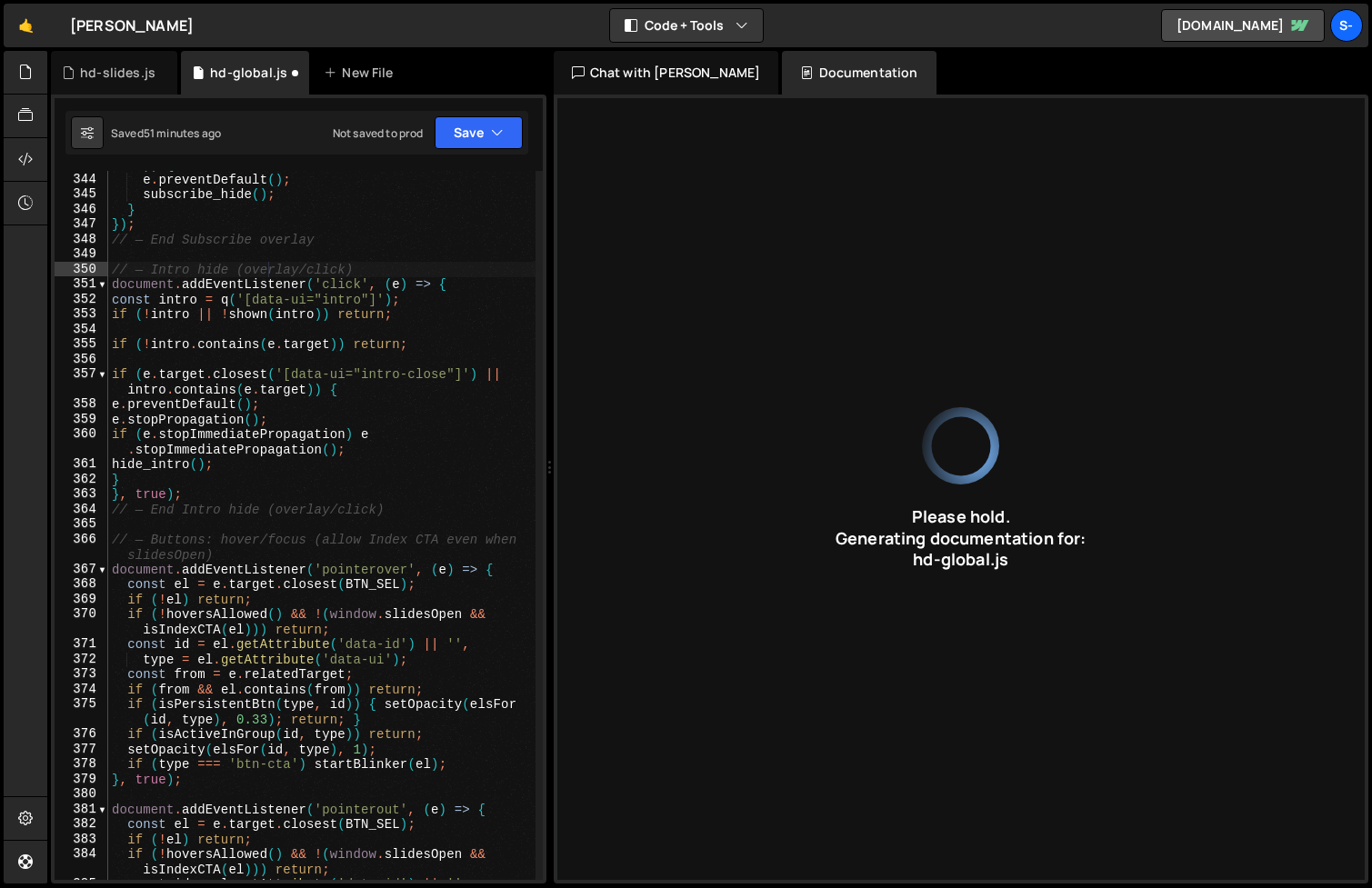
type input "JavaScript for managing animations, button interactions, and page transitions u…"
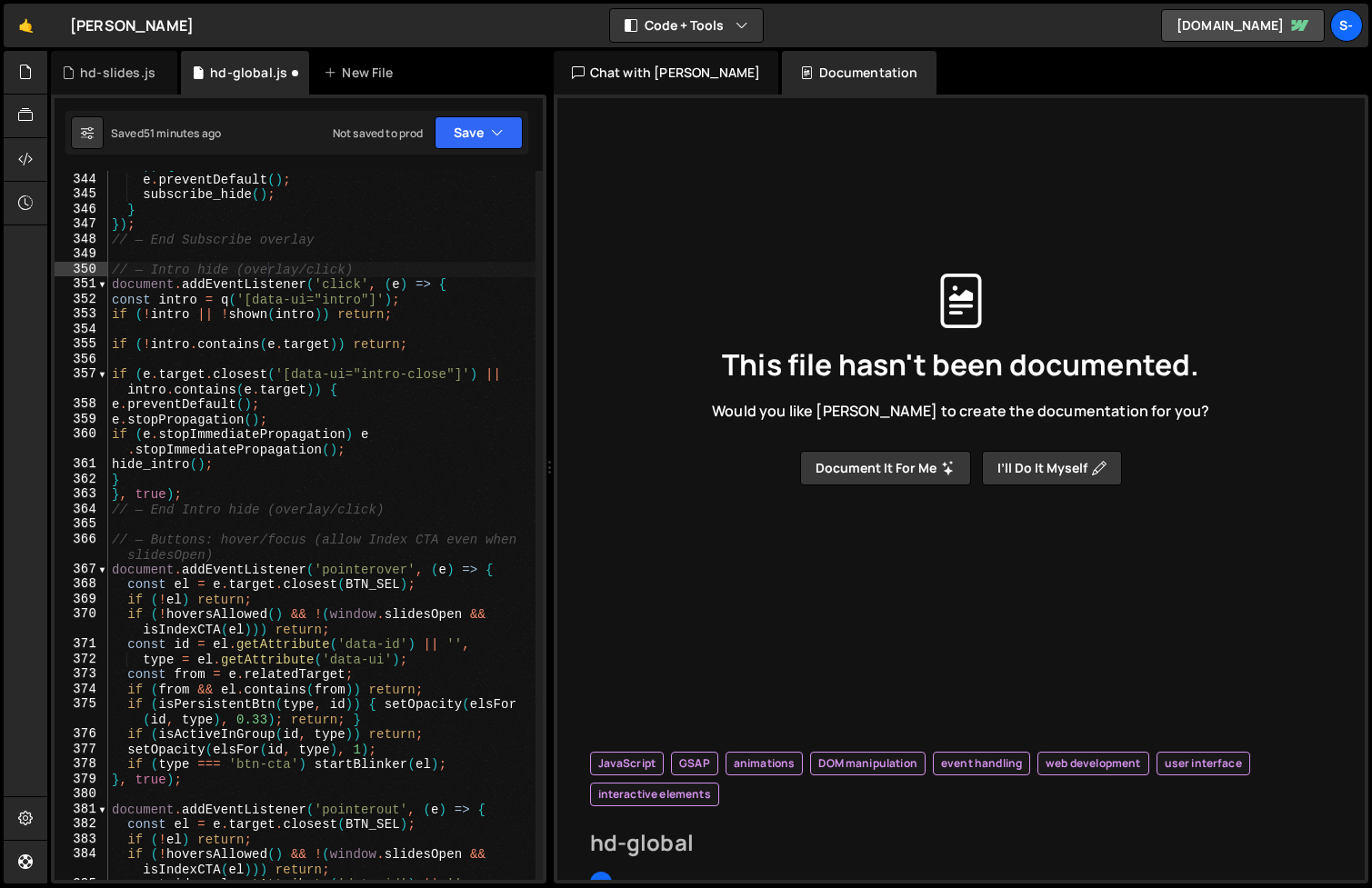
type input "hd-global"
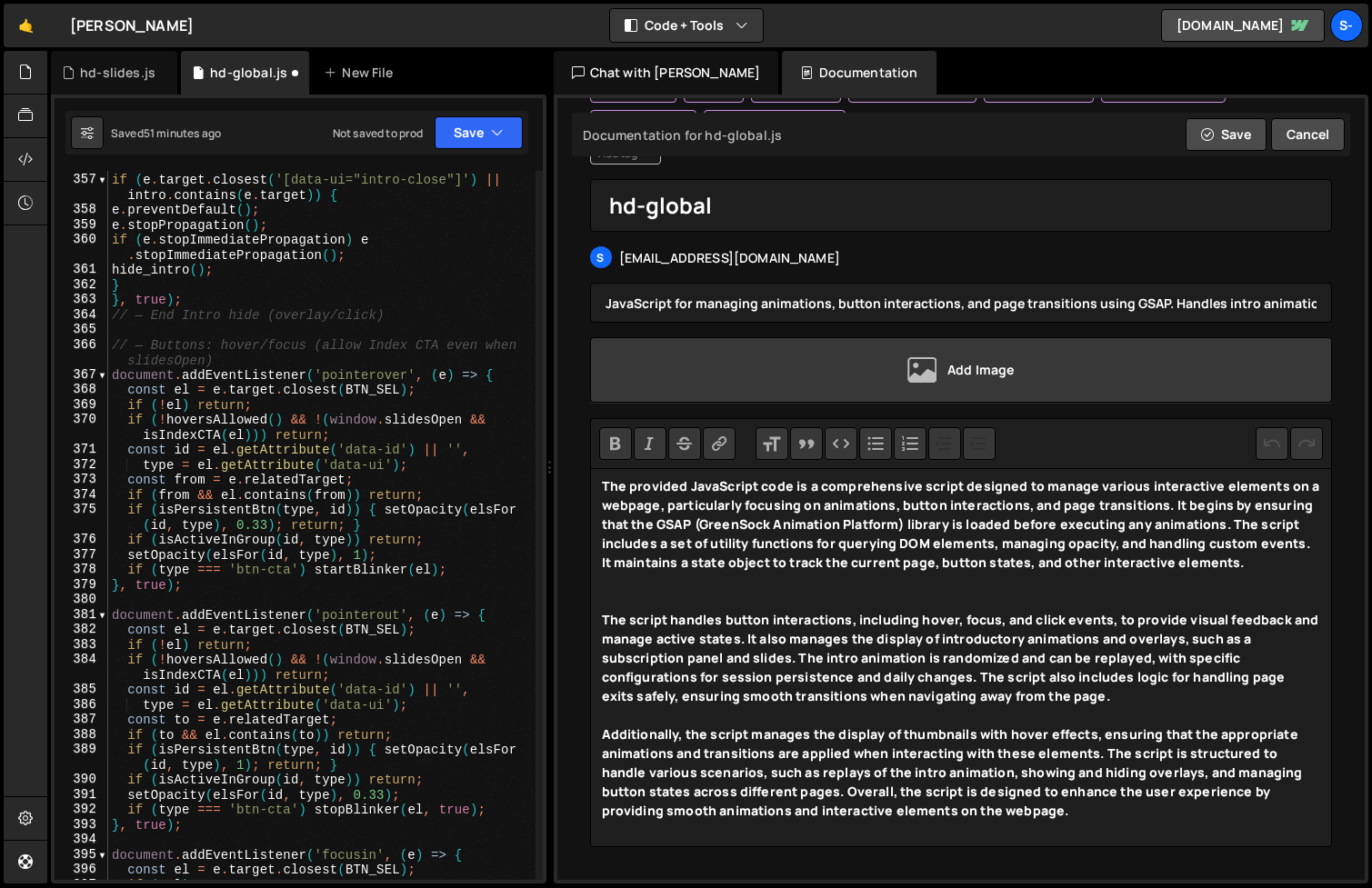
scroll to position [6300, 0]
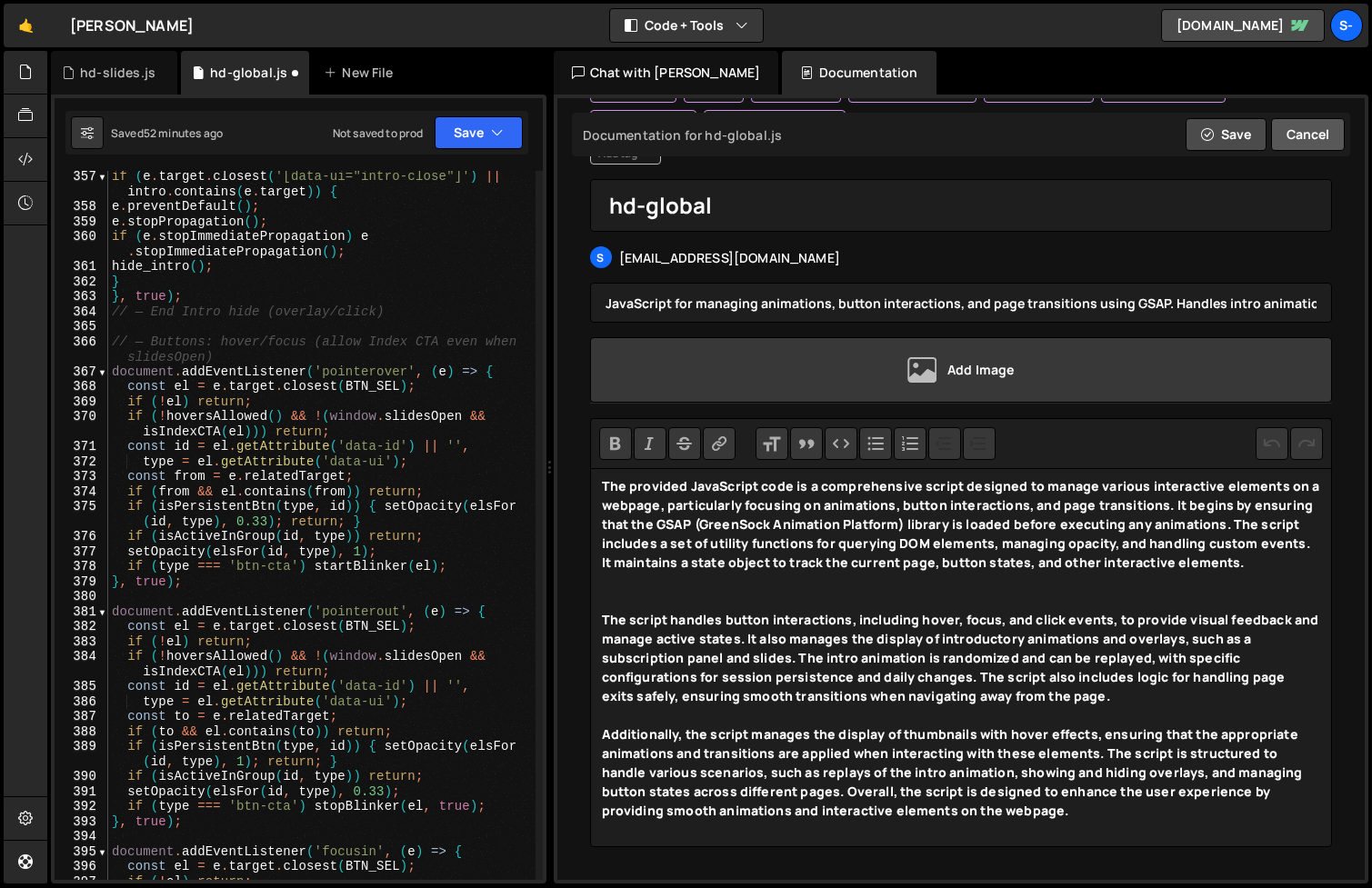
click at [1295, 131] on button "Cancel" at bounding box center [1308, 134] width 74 height 33
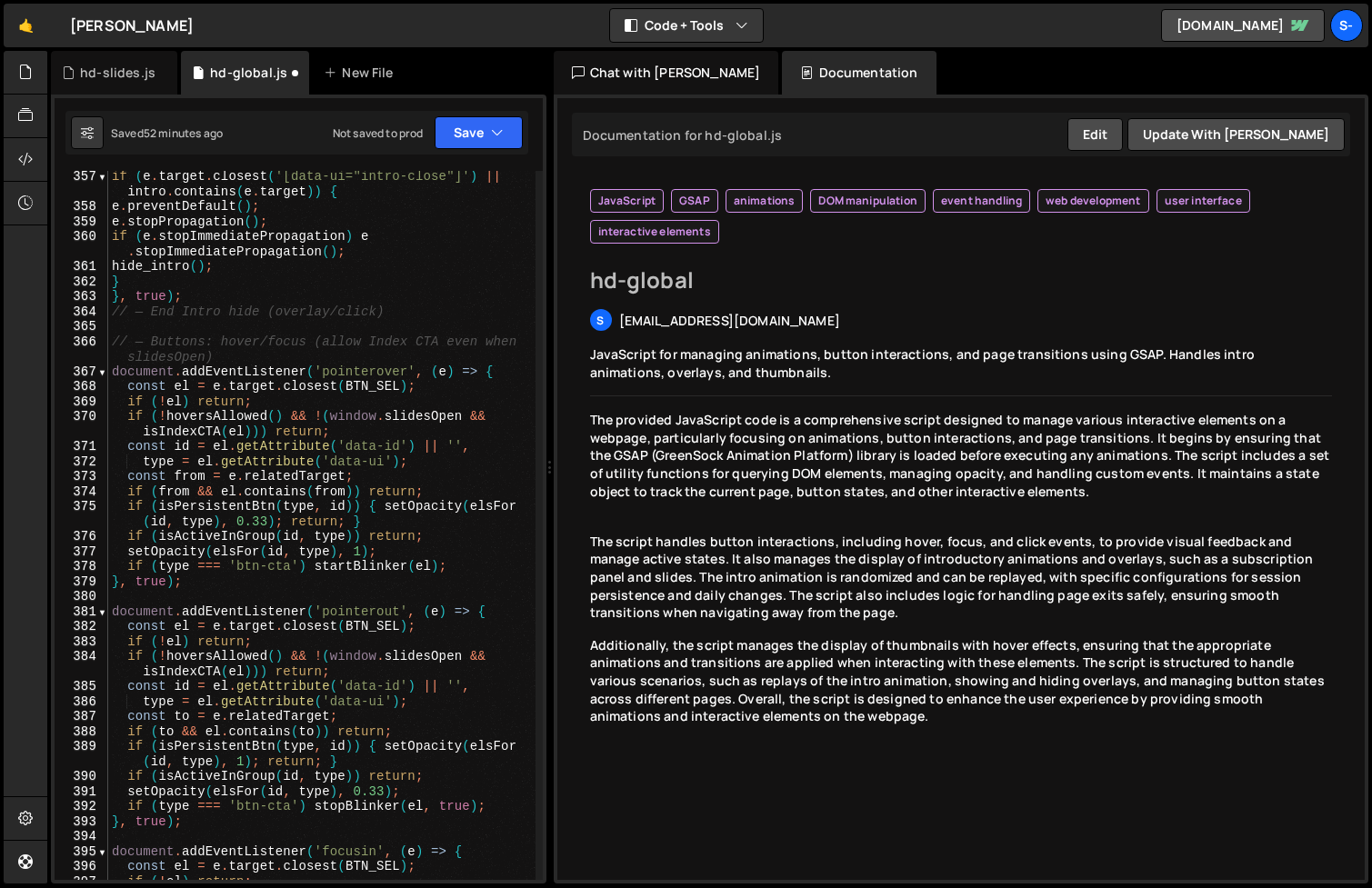
click at [671, 78] on div "Chat with [PERSON_NAME]" at bounding box center [667, 72] width 226 height 44
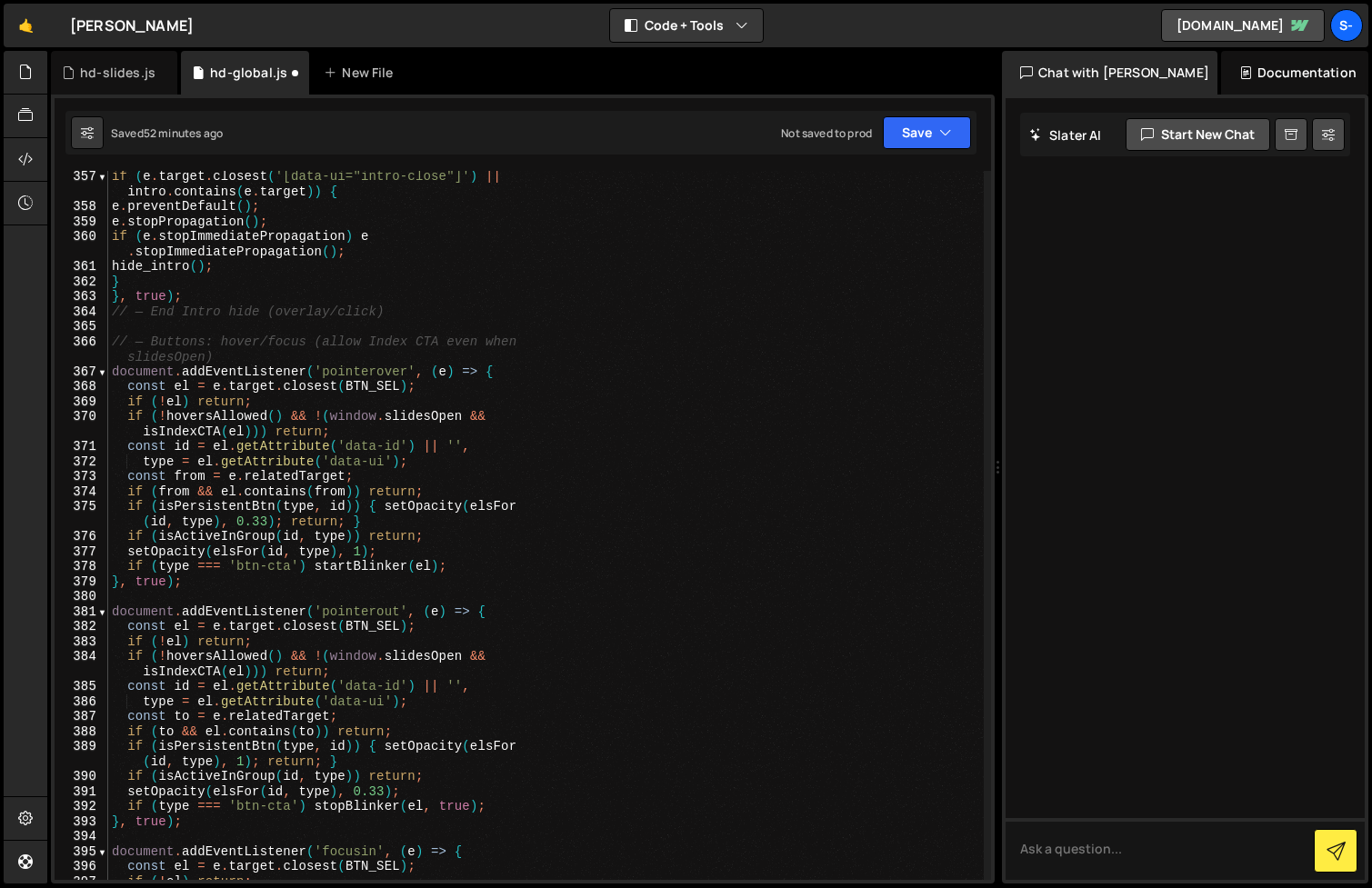
drag, startPoint x: 546, startPoint y: 460, endPoint x: 1322, endPoint y: 455, distance: 776.0
click at [1322, 455] on div "Files New File Javascript files 1 hd-global.js 0 1 hd-slides.js 0 CSS files Cop…" at bounding box center [709, 467] width 1324 height 834
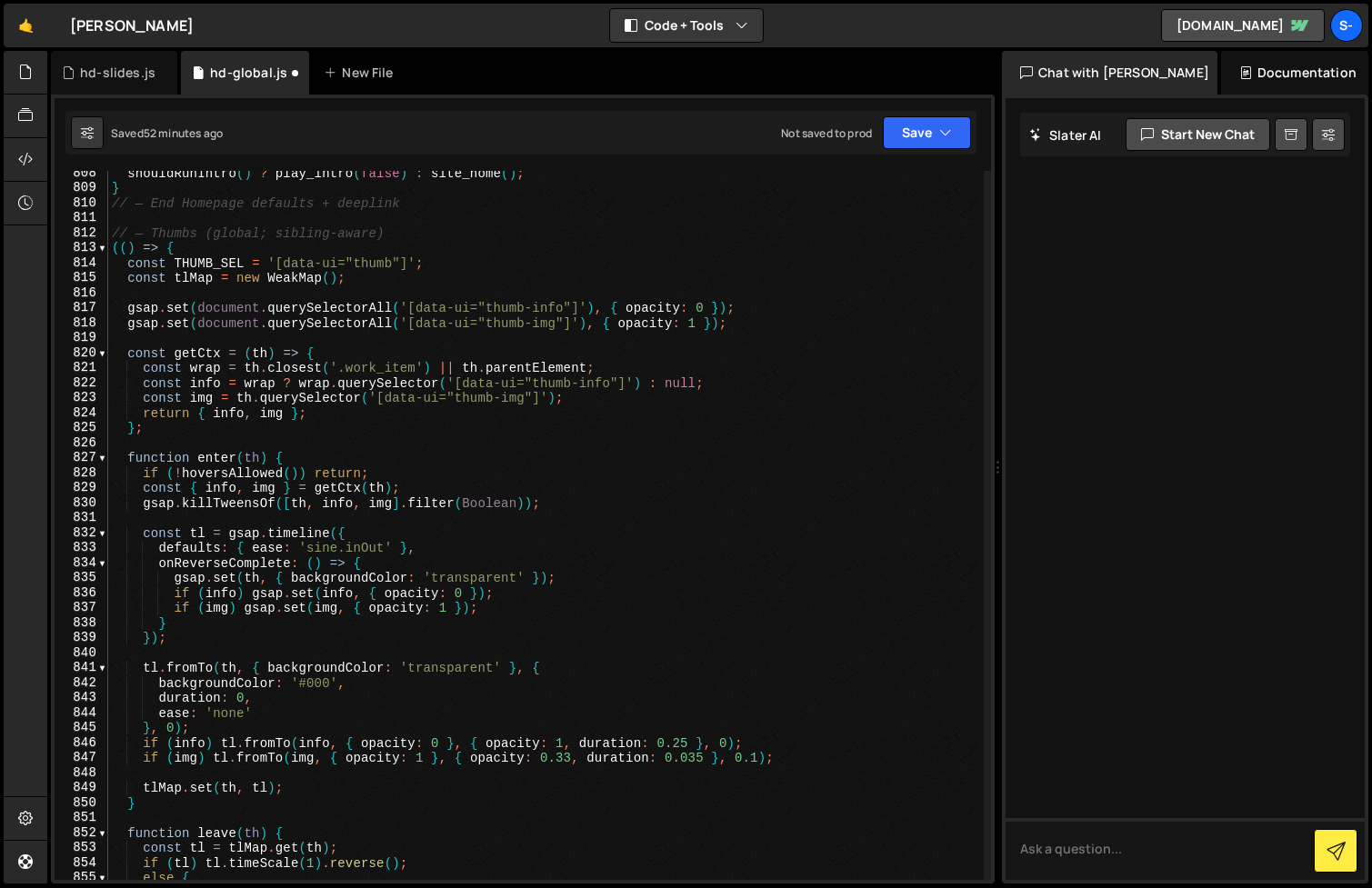
scroll to position [12104, 0]
click at [397, 400] on div "shouldRunIntro ( ) ? play_intro ( false ) : site_home ( ) ; } // — End Homepage…" at bounding box center [546, 537] width 876 height 739
type textarea "})();"
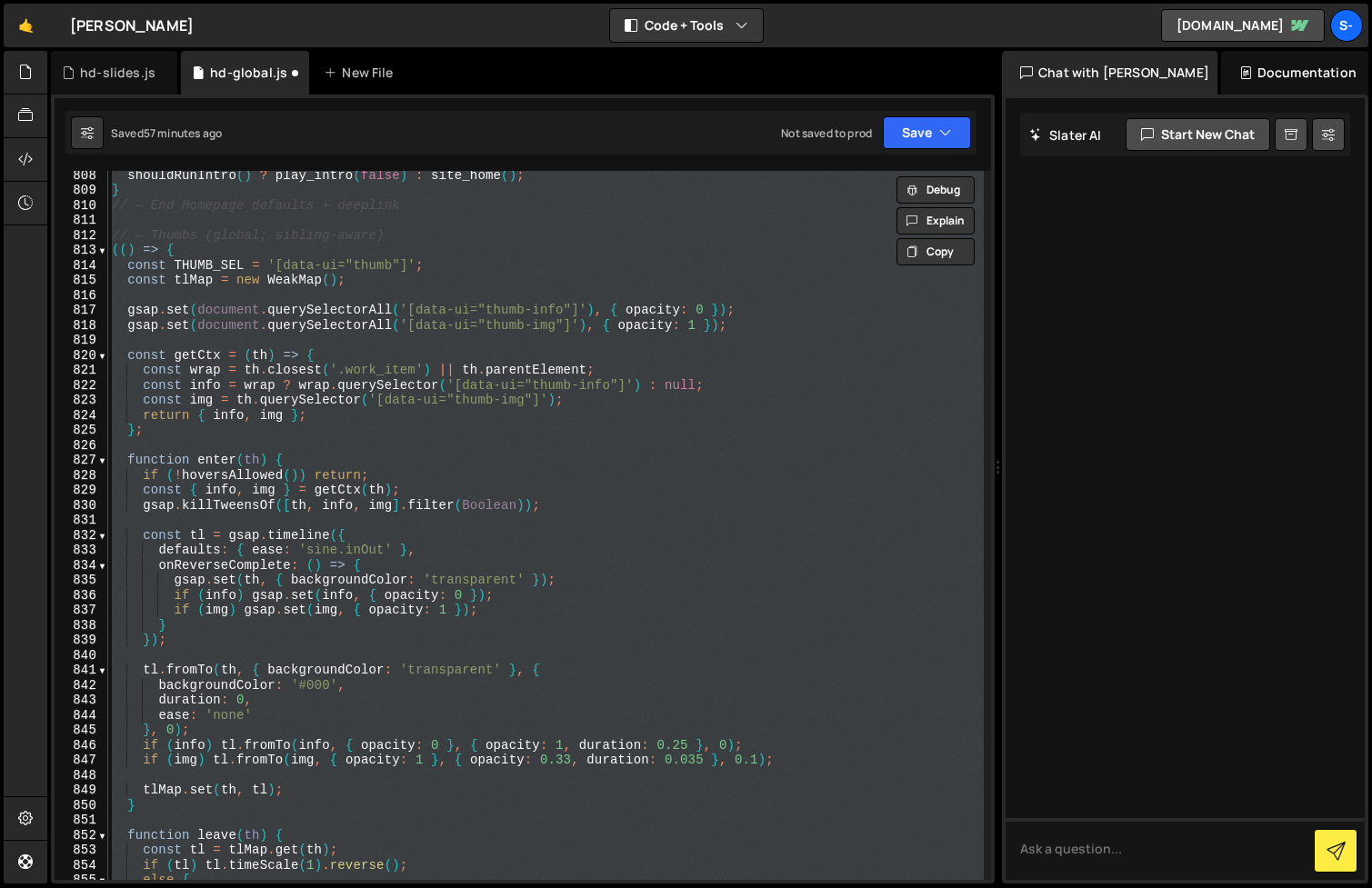
paste textarea
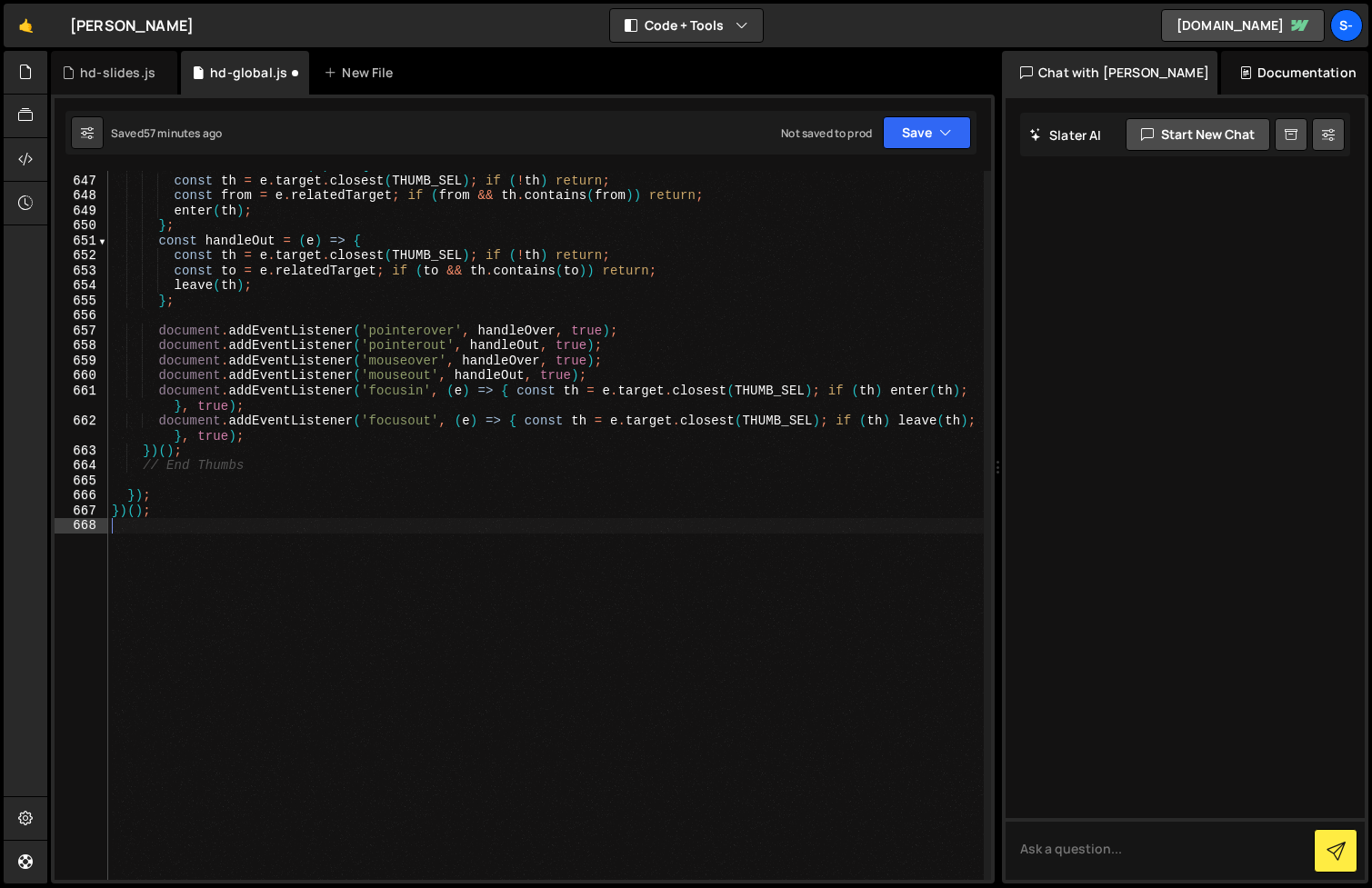
type textarea "activateCTA('slides');"
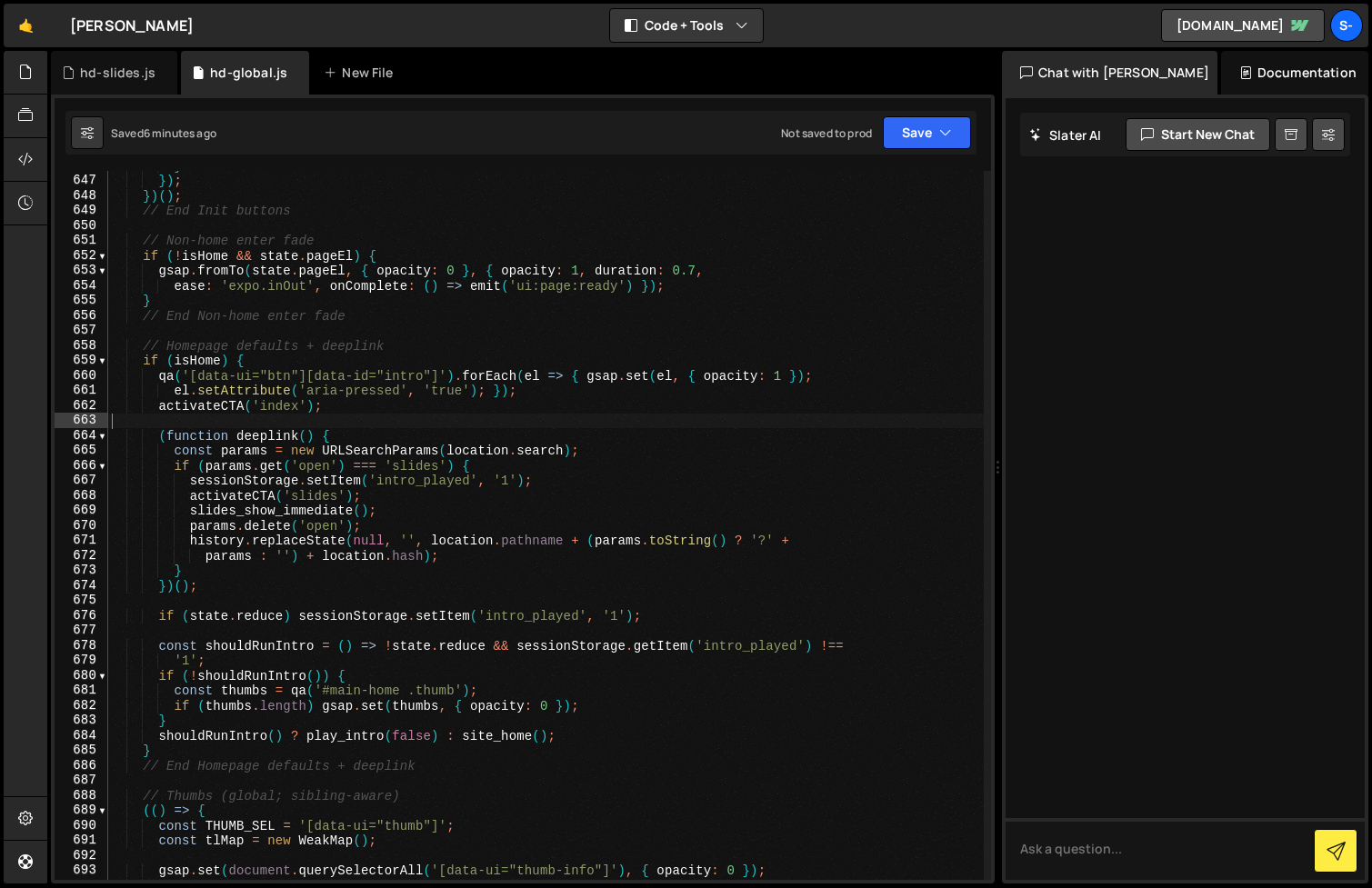
click at [507, 423] on div "} }) ; }) ( ) ; // End Init buttons // Non-home enter fade if ( ! isHome && sta…" at bounding box center [546, 528] width 876 height 739
type textarea "})();"
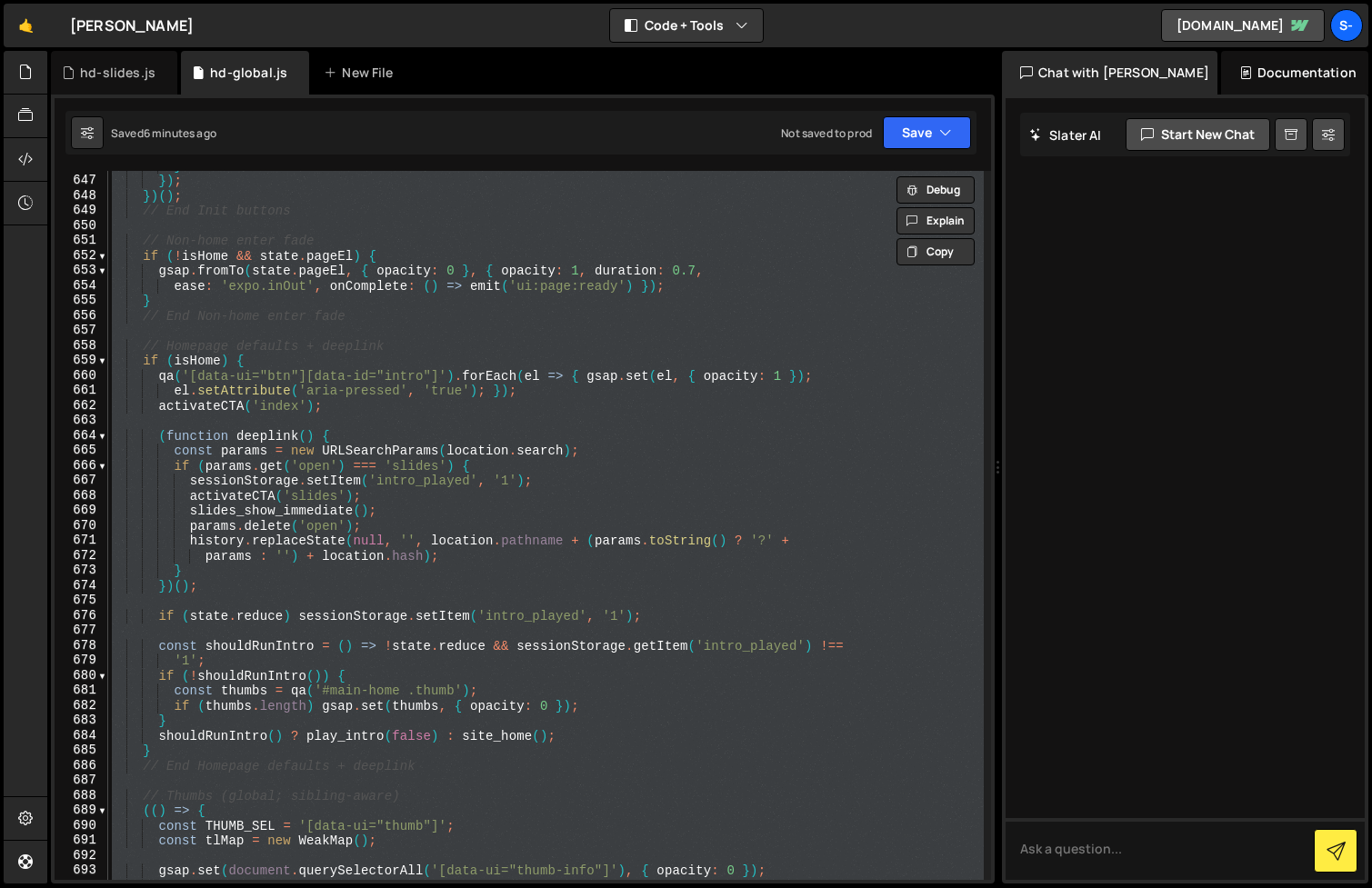
paste textarea
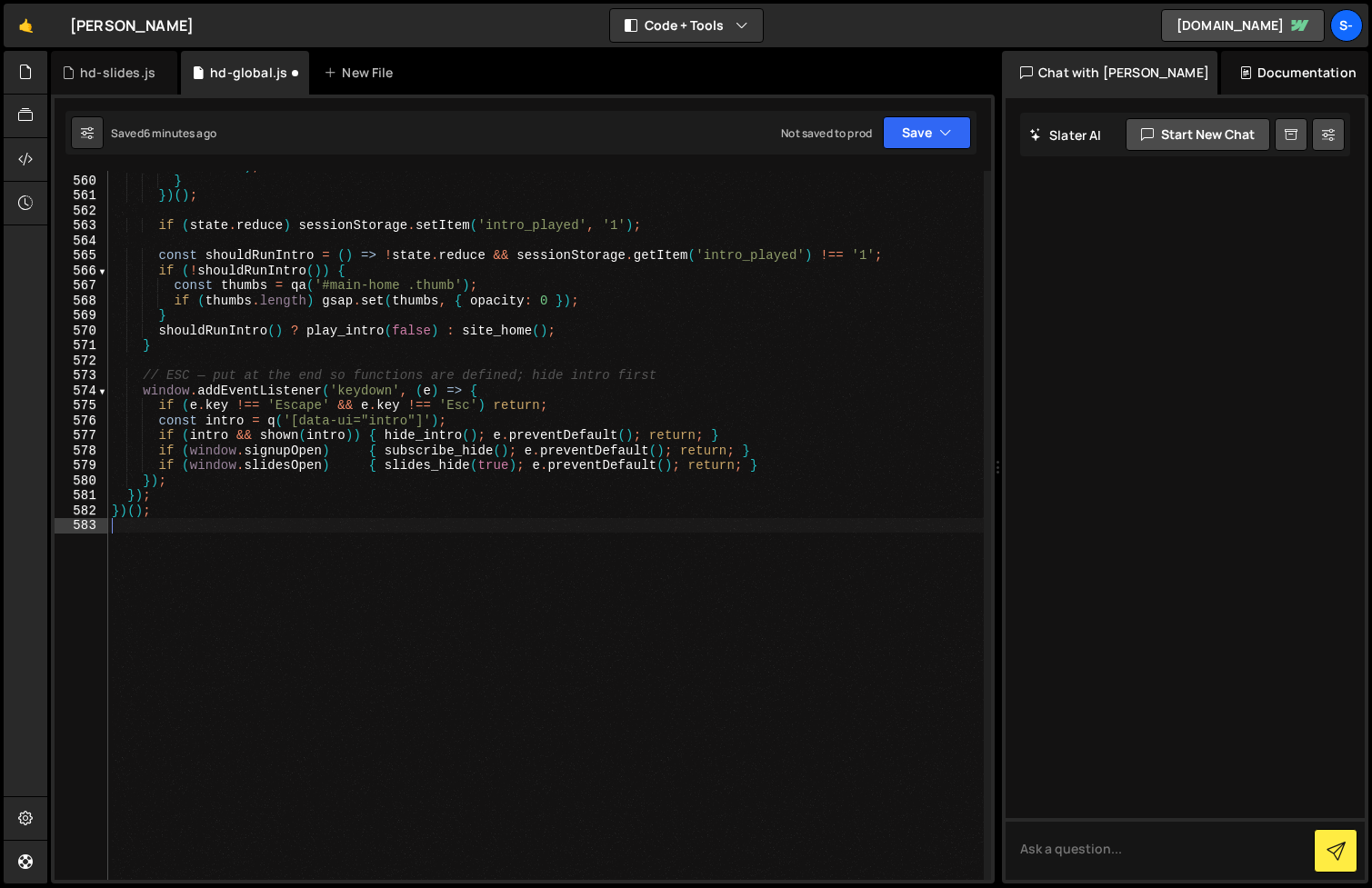
type textarea "});"
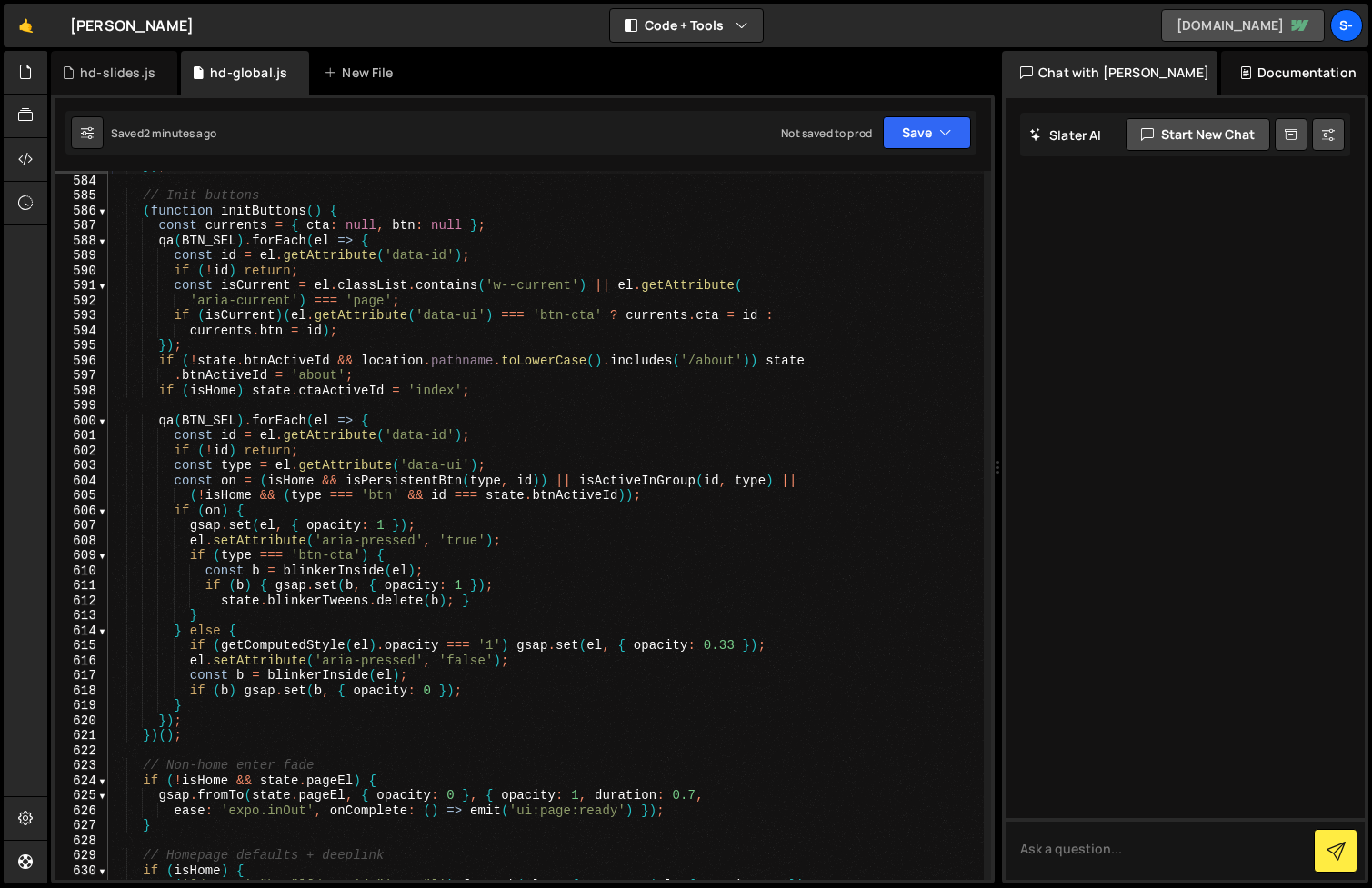
click at [1188, 20] on link "[DOMAIN_NAME]" at bounding box center [1243, 25] width 163 height 33
